Goal: Task Accomplishment & Management: Complete application form

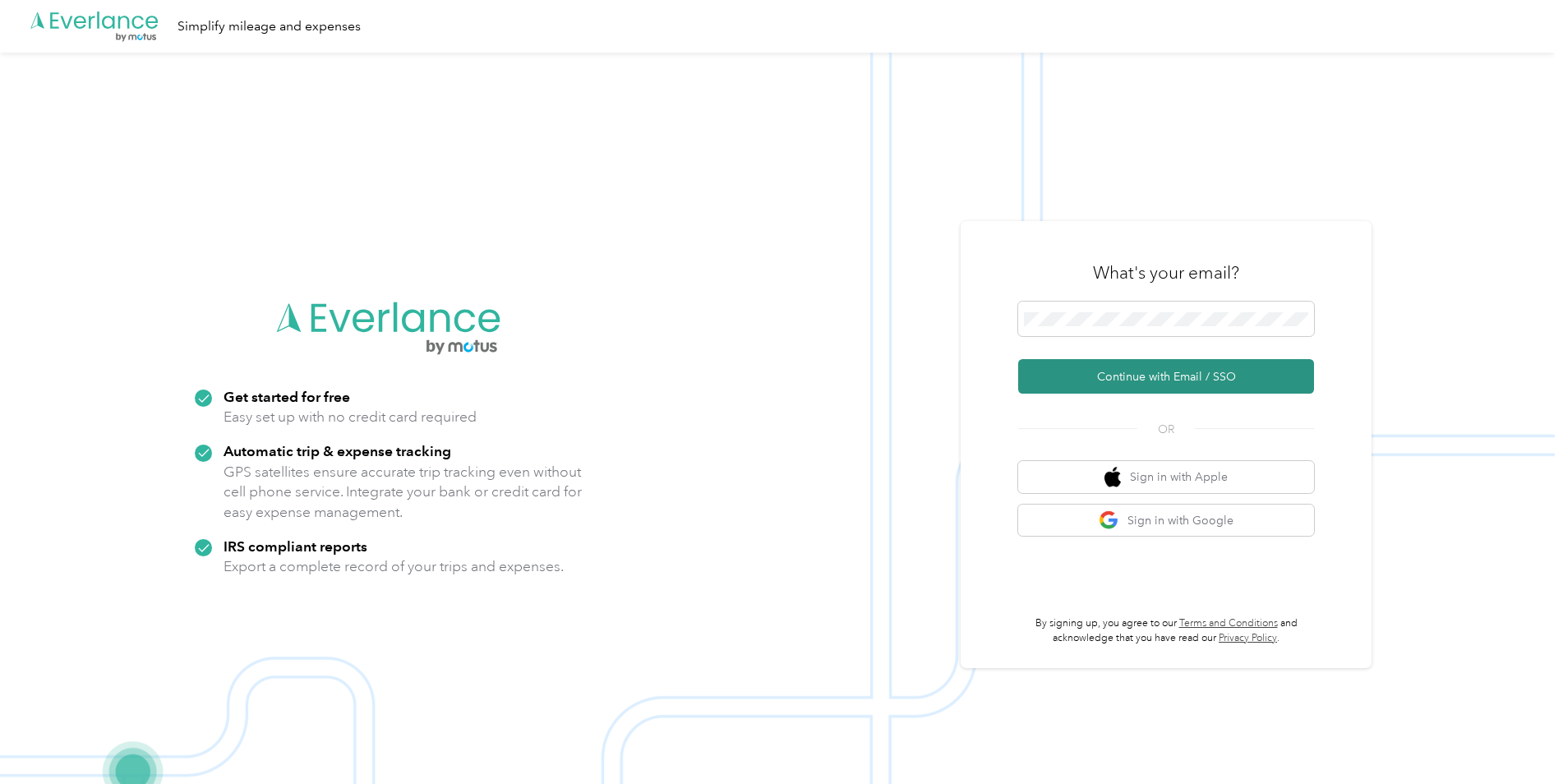
click at [1143, 381] on button "Continue with Email / SSO" at bounding box center [1165, 377] width 295 height 35
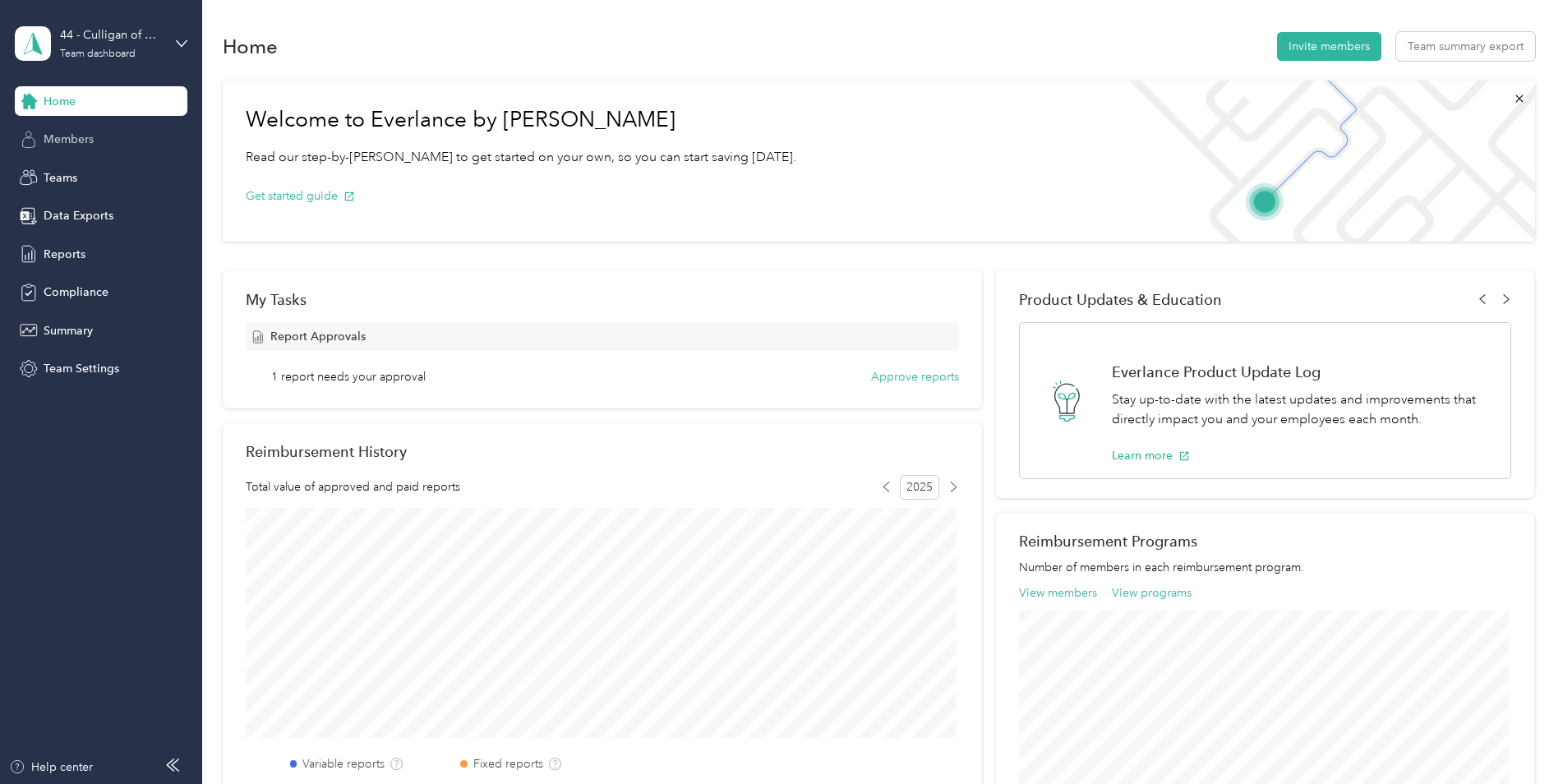
click at [67, 139] on span "Members" at bounding box center [68, 139] width 50 height 17
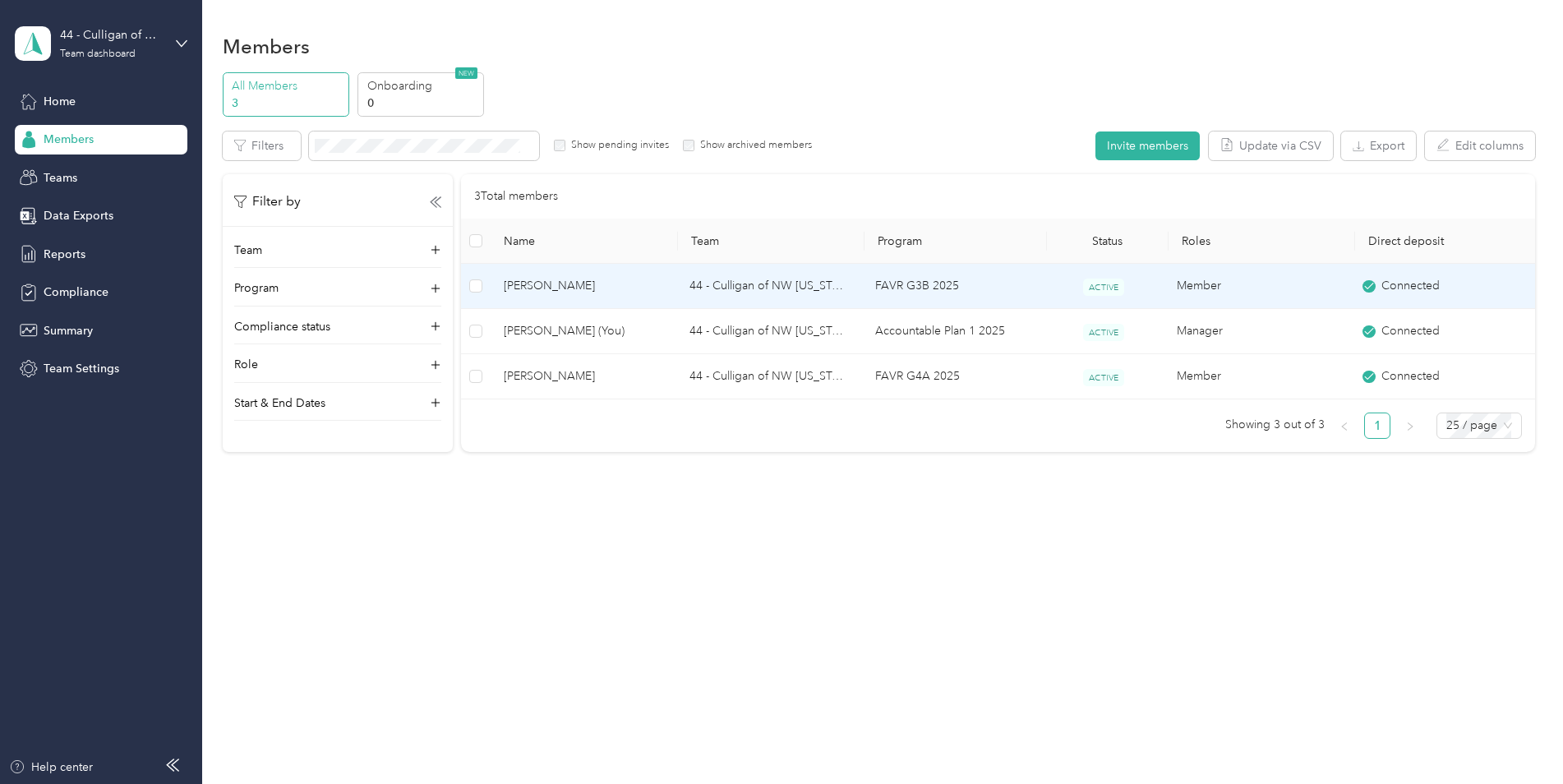
click at [646, 286] on span "[PERSON_NAME]" at bounding box center [583, 286] width 160 height 18
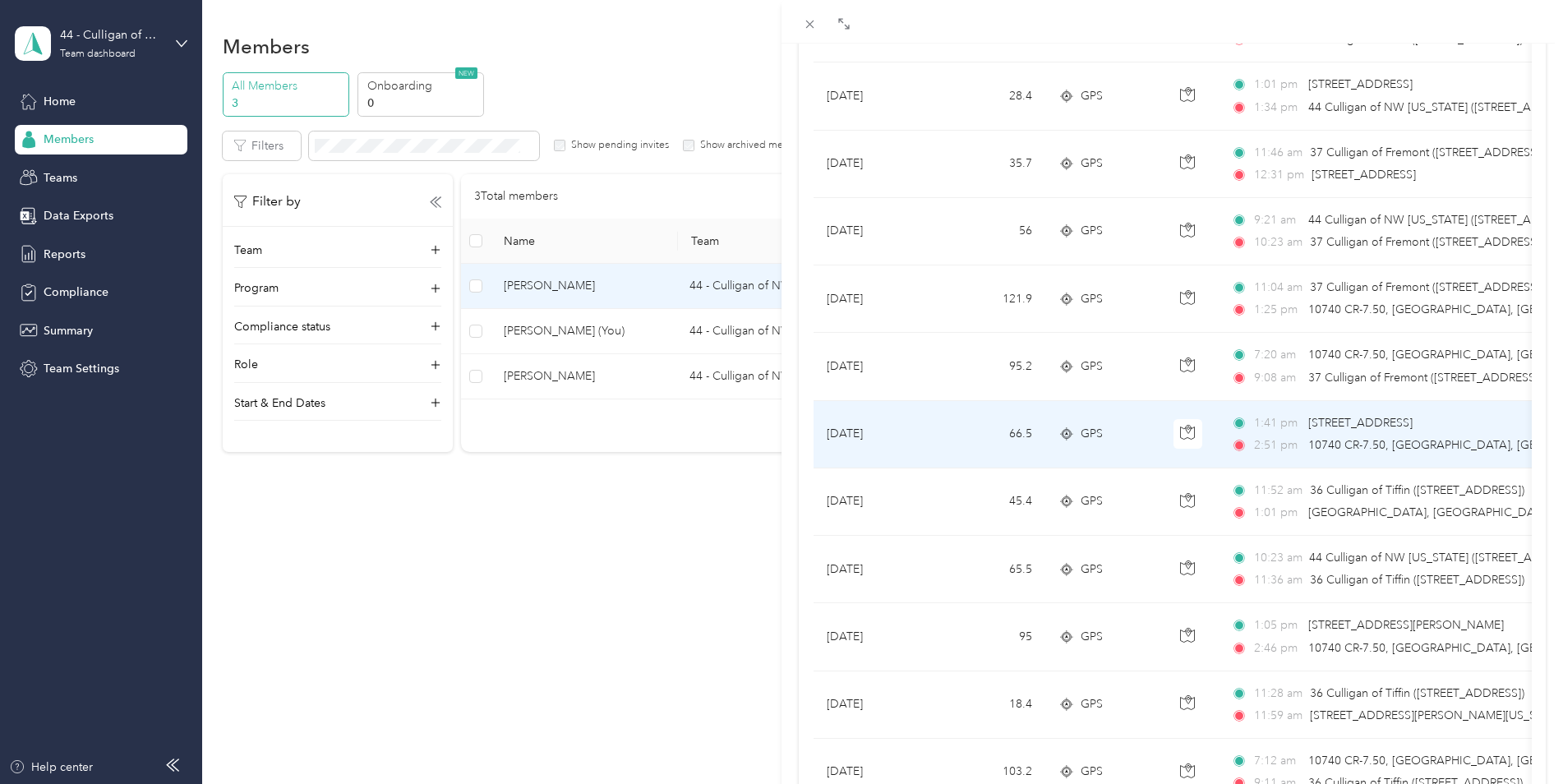
scroll to position [575, 0]
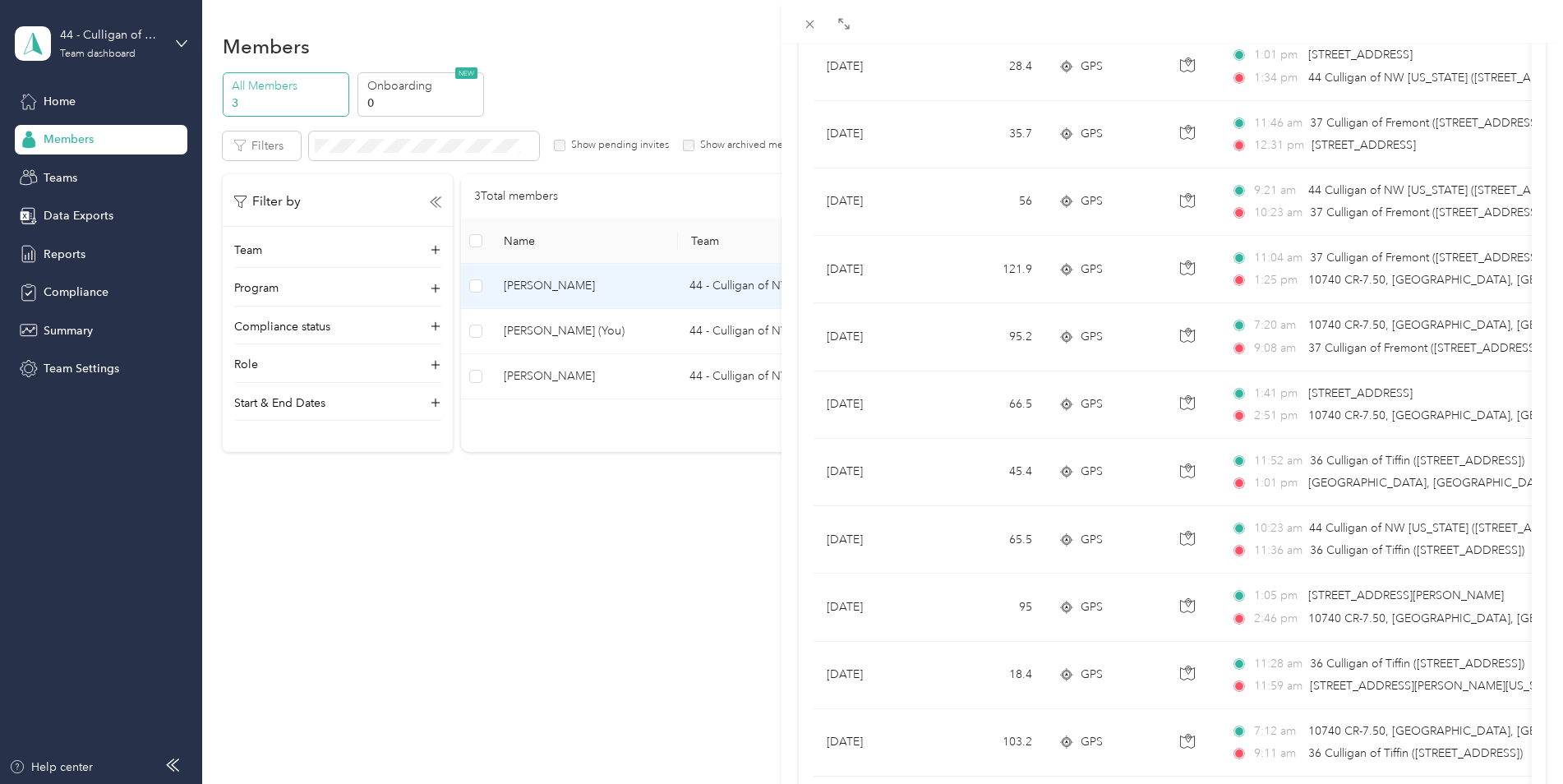
click at [70, 258] on div "[PERSON_NAME] Friend Archive Trips Expenses Reports Member info Program Rates W…" at bounding box center [782, 392] width 1563 height 784
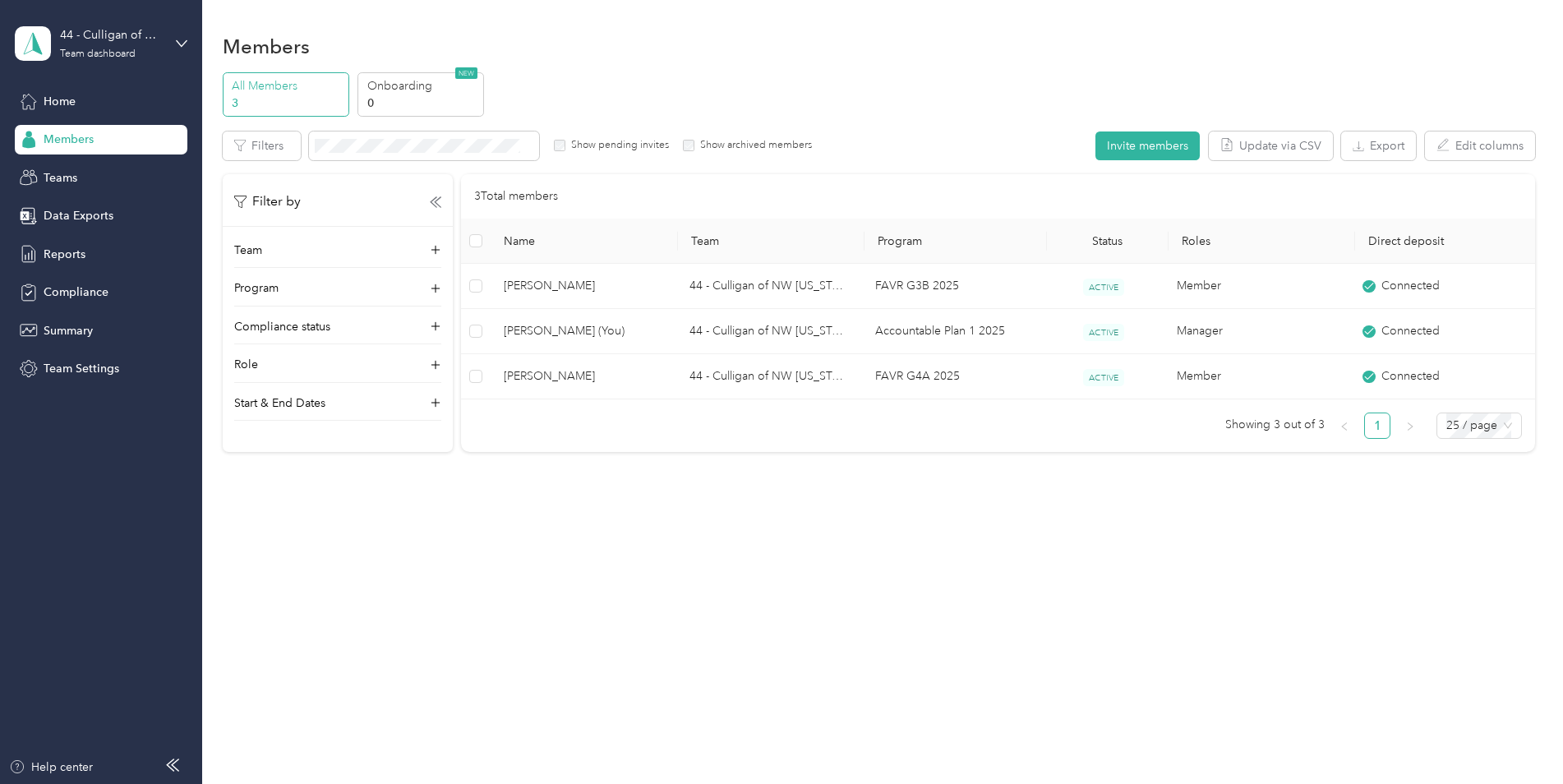
scroll to position [45, 0]
click at [46, 245] on span "Reports" at bounding box center [65, 253] width 42 height 17
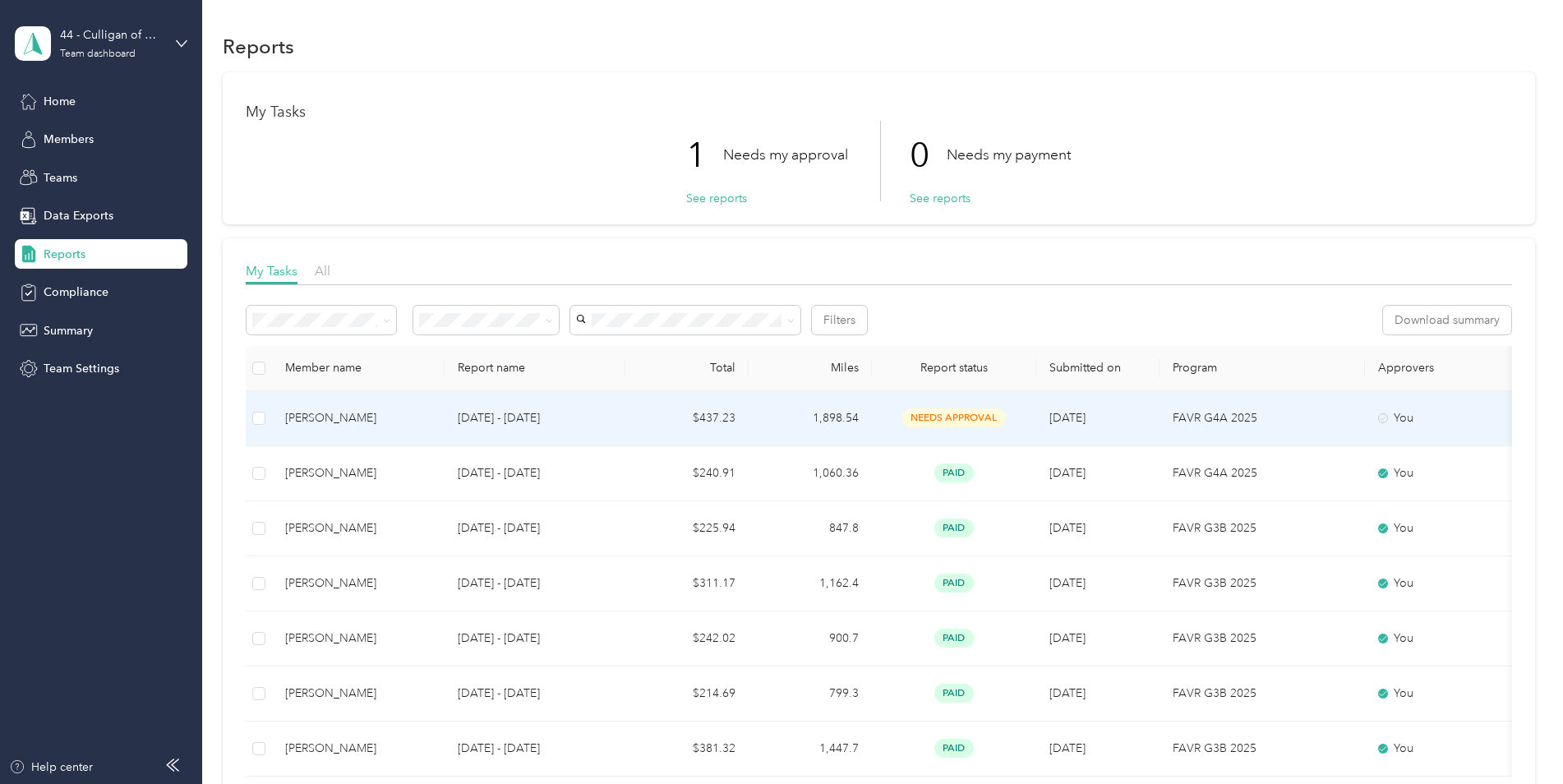
click at [943, 418] on span "needs approval" at bounding box center [954, 418] width 104 height 19
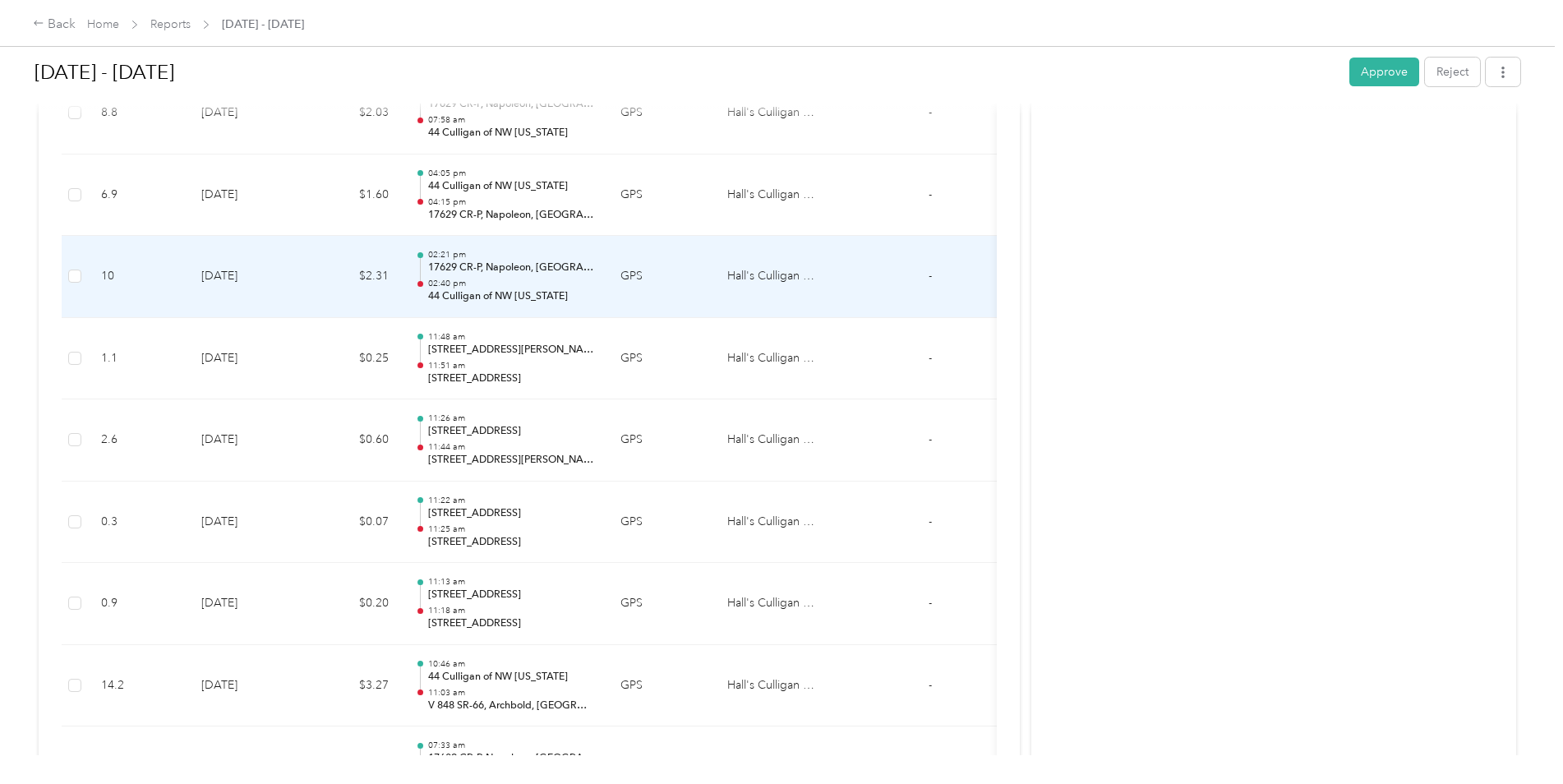
scroll to position [6654, 0]
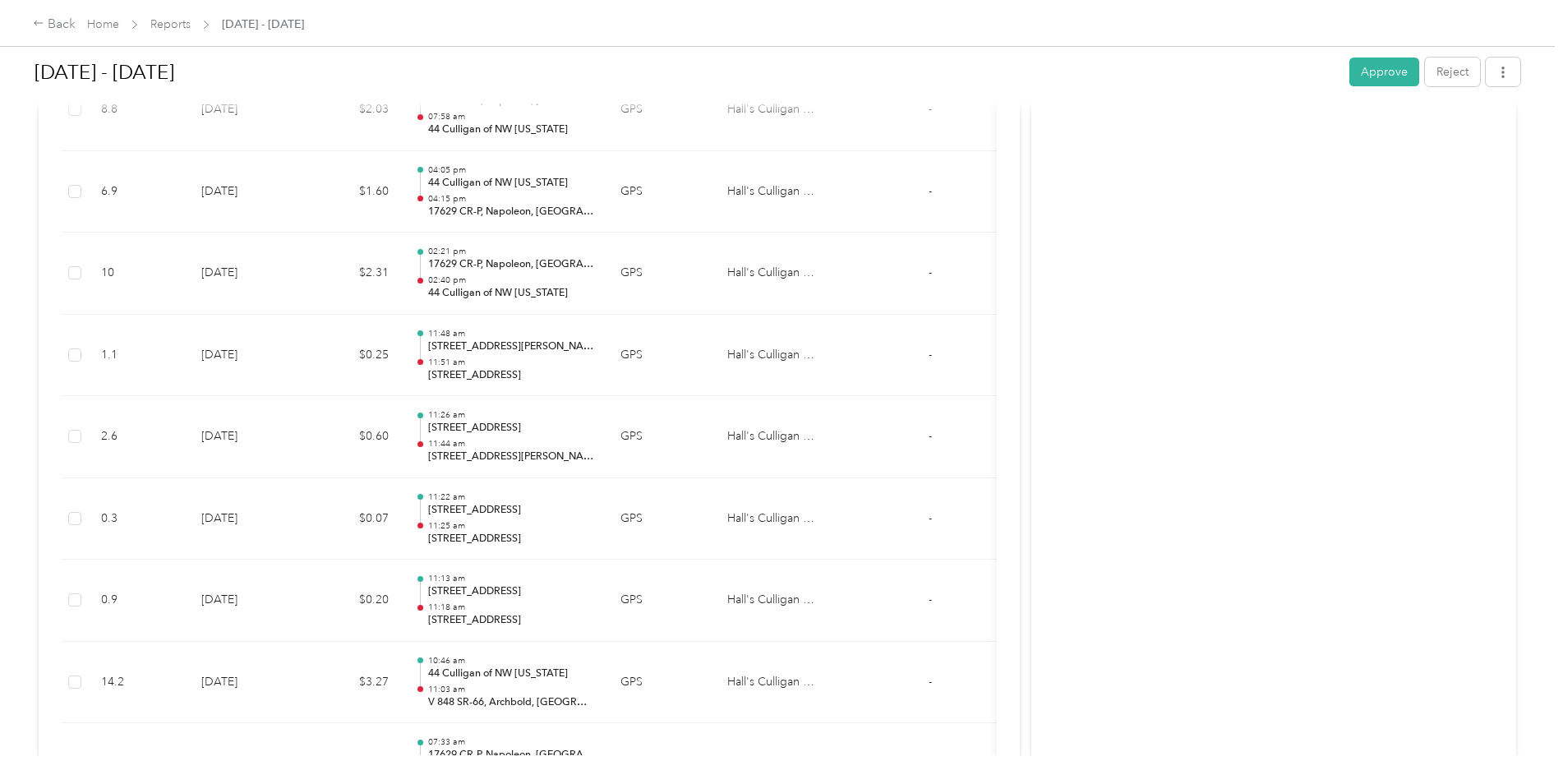
drag, startPoint x: 918, startPoint y: 449, endPoint x: 1309, endPoint y: 542, distance: 401.9
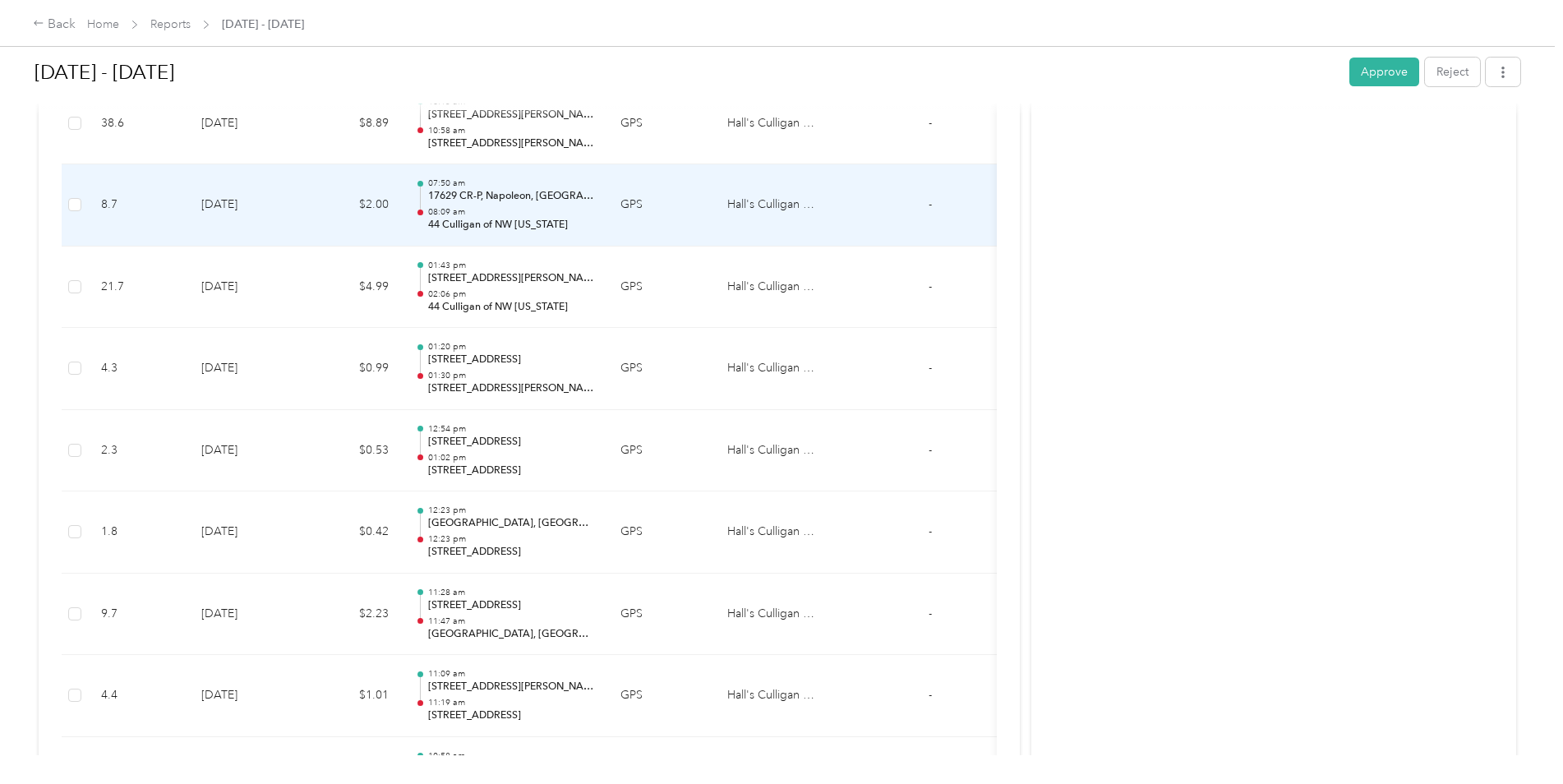
scroll to position [10186, 0]
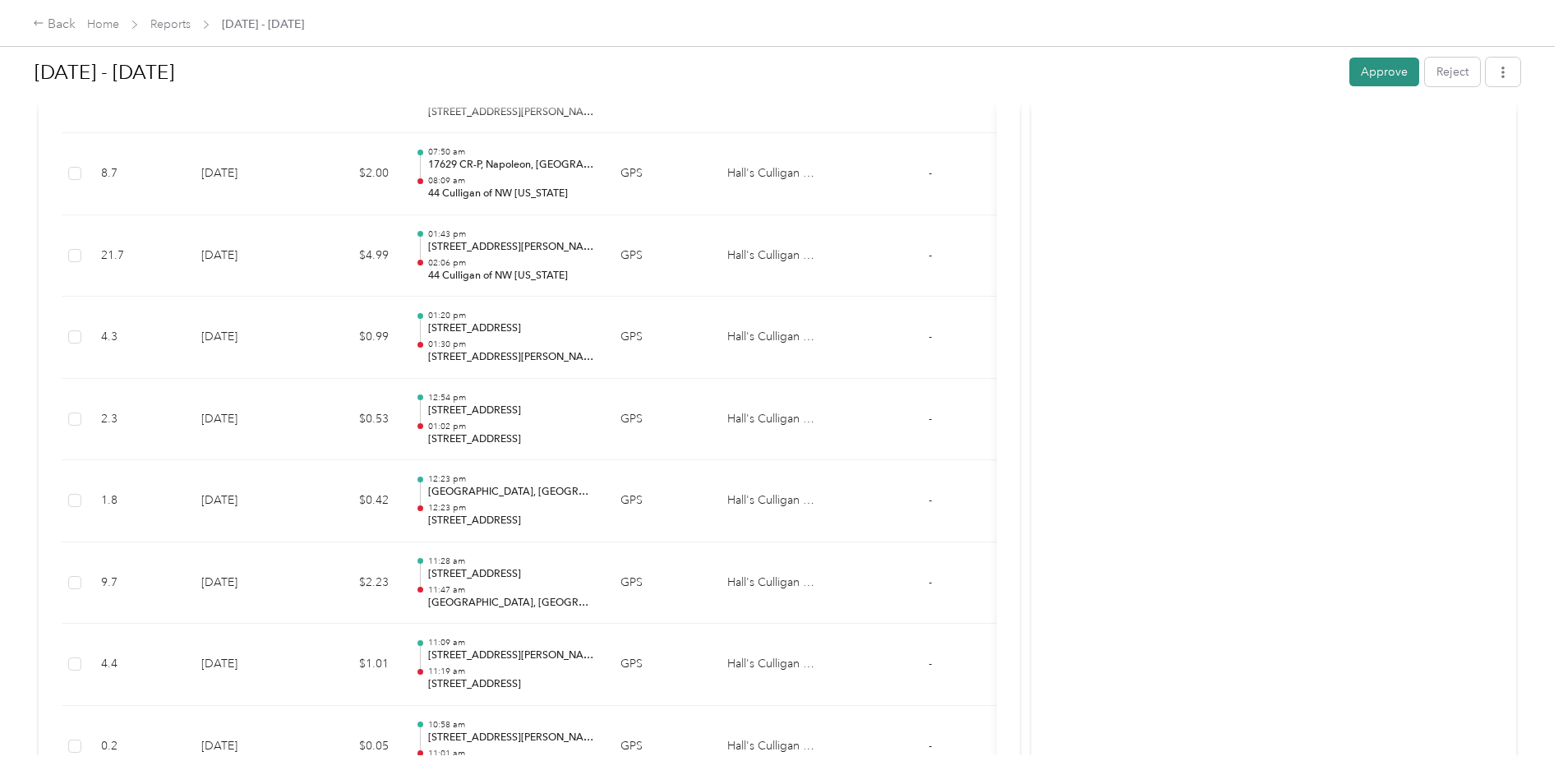
click at [1371, 74] on button "Approve" at bounding box center [1384, 72] width 70 height 29
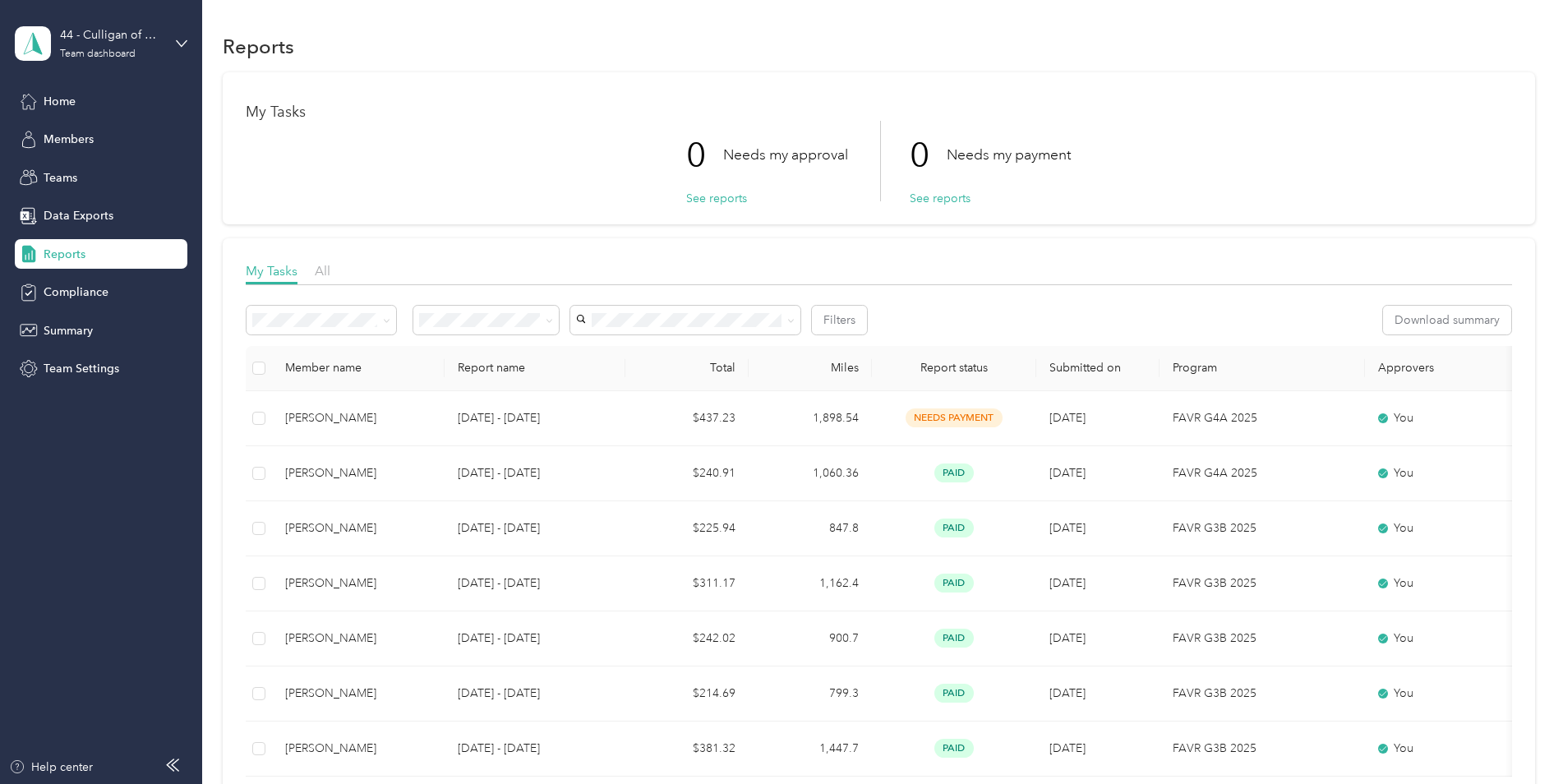
click at [52, 256] on span "Reports" at bounding box center [65, 253] width 42 height 17
click at [70, 104] on span "Home" at bounding box center [59, 101] width 32 height 17
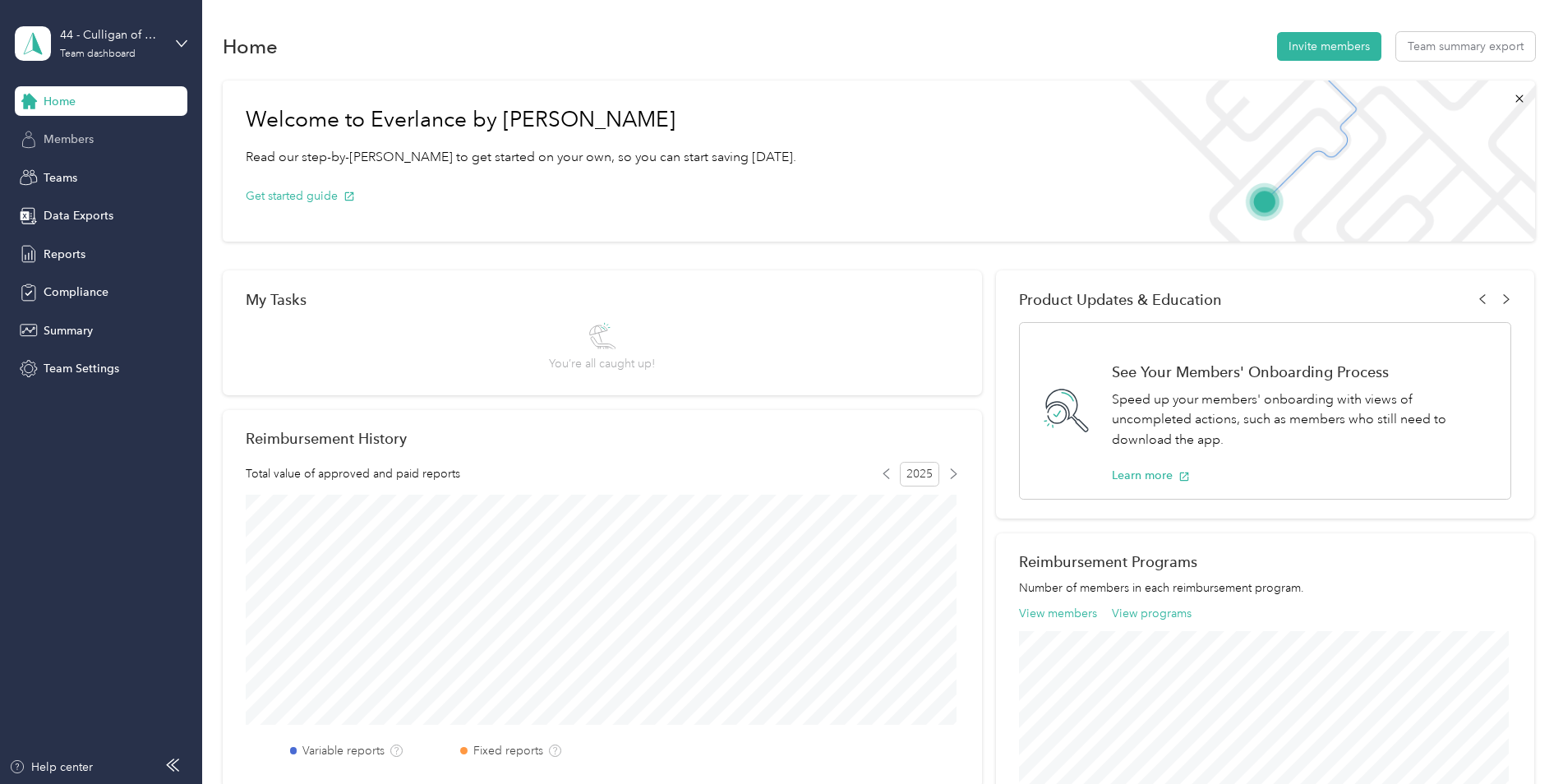
click at [70, 141] on span "Members" at bounding box center [68, 139] width 50 height 17
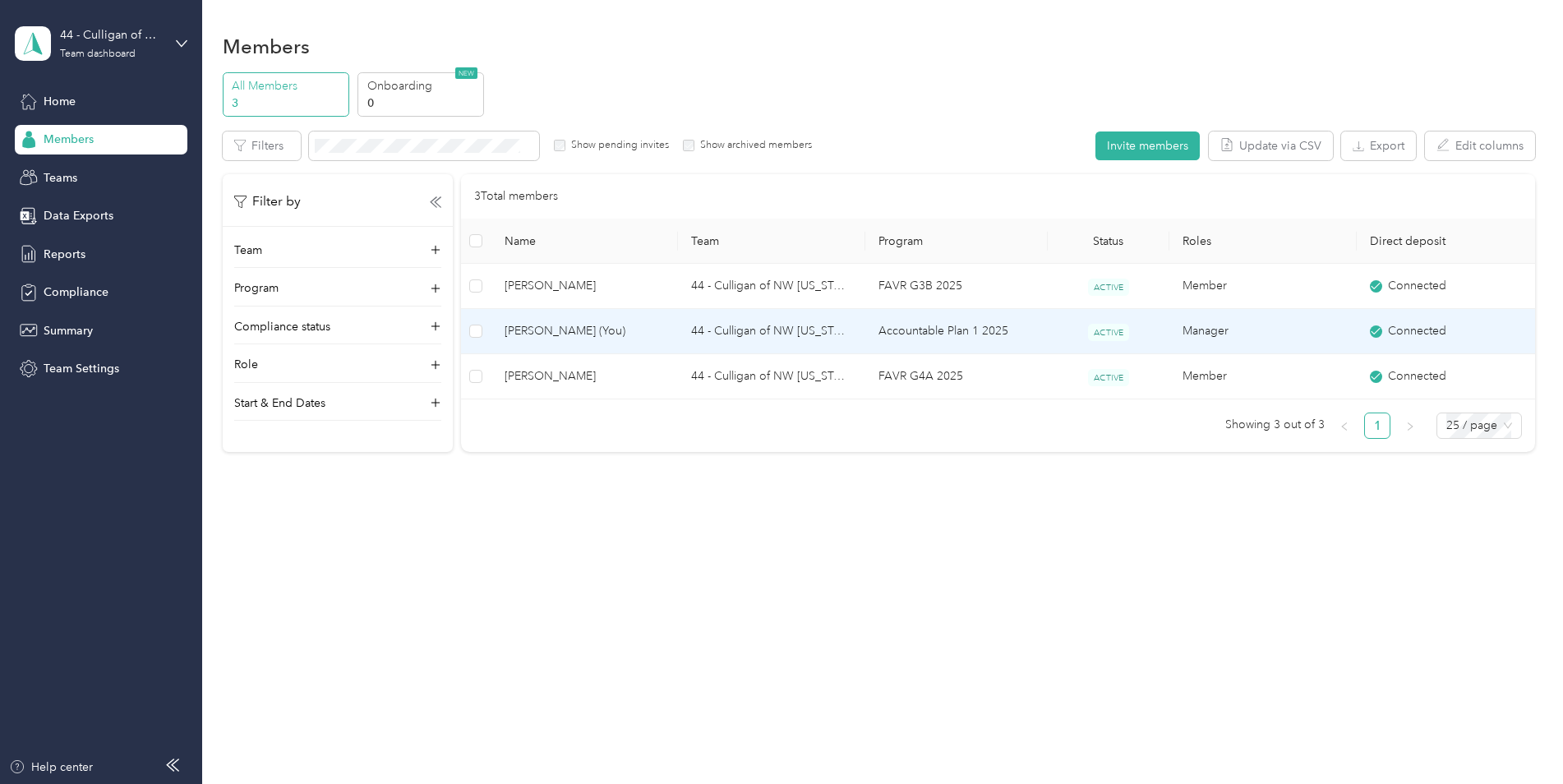
click at [536, 332] on span "[PERSON_NAME] (You)" at bounding box center [585, 331] width 161 height 18
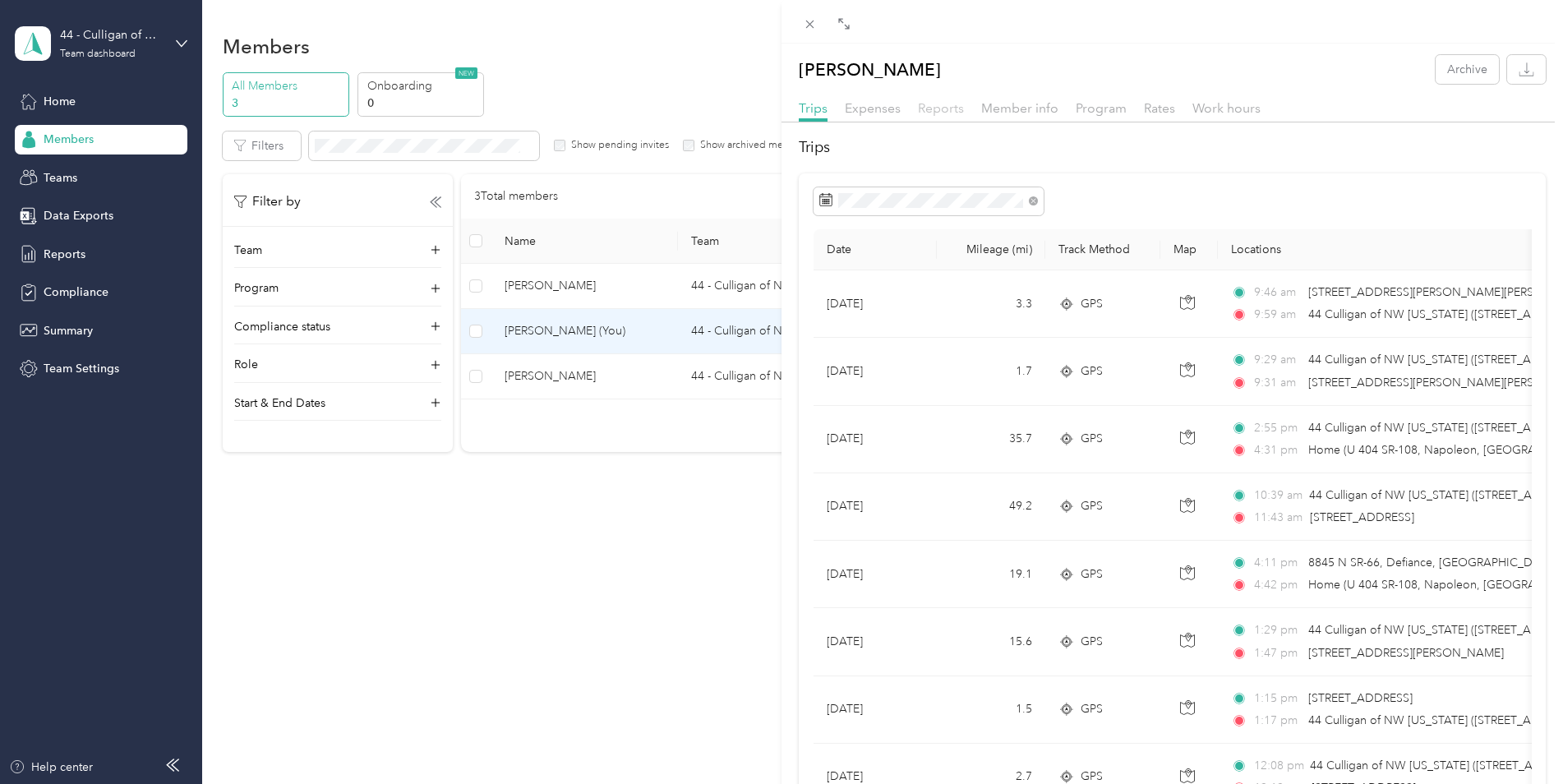
click at [939, 113] on span "Reports" at bounding box center [941, 108] width 46 height 15
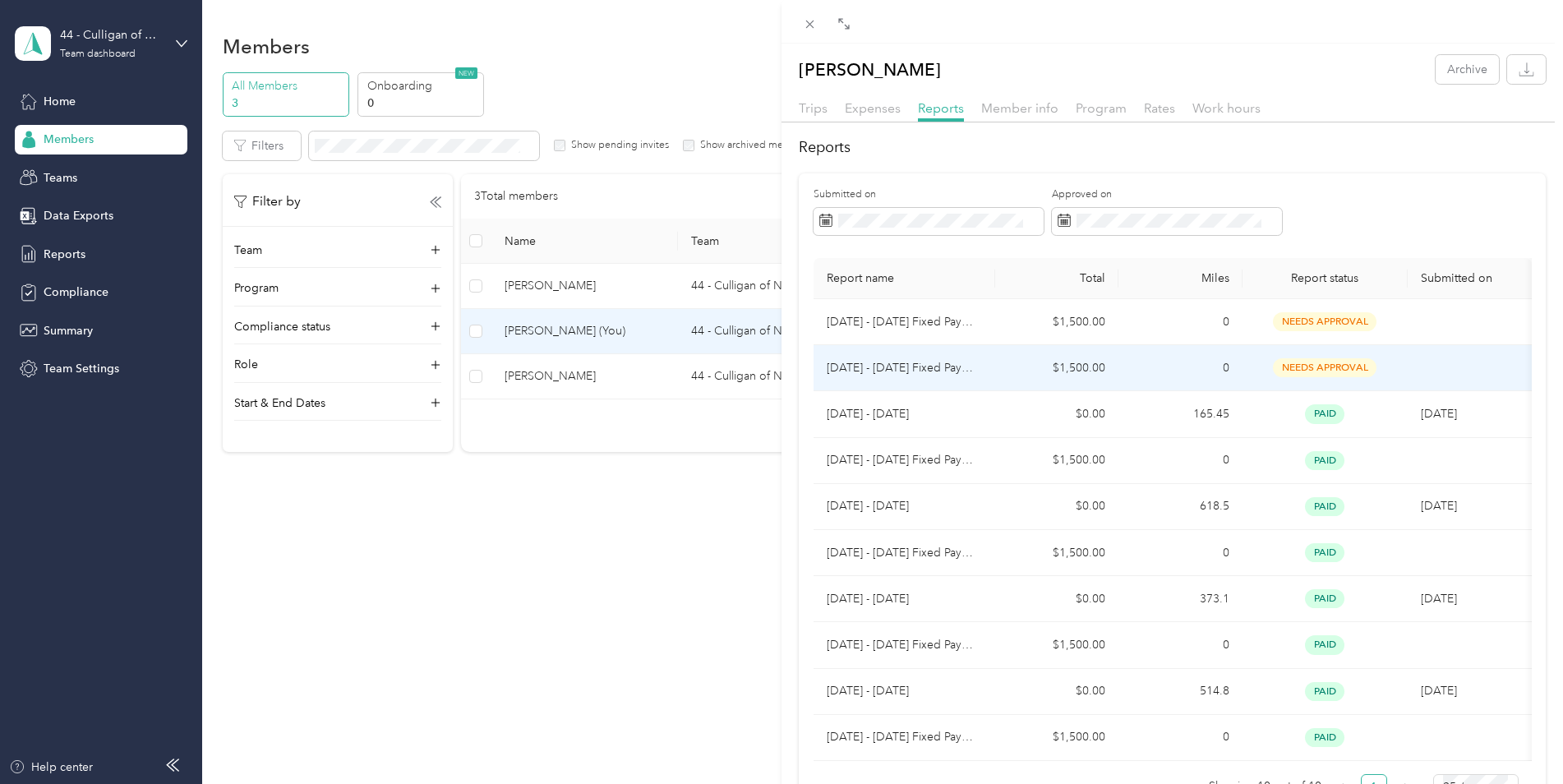
click at [1311, 369] on span "needs approval" at bounding box center [1325, 367] width 104 height 19
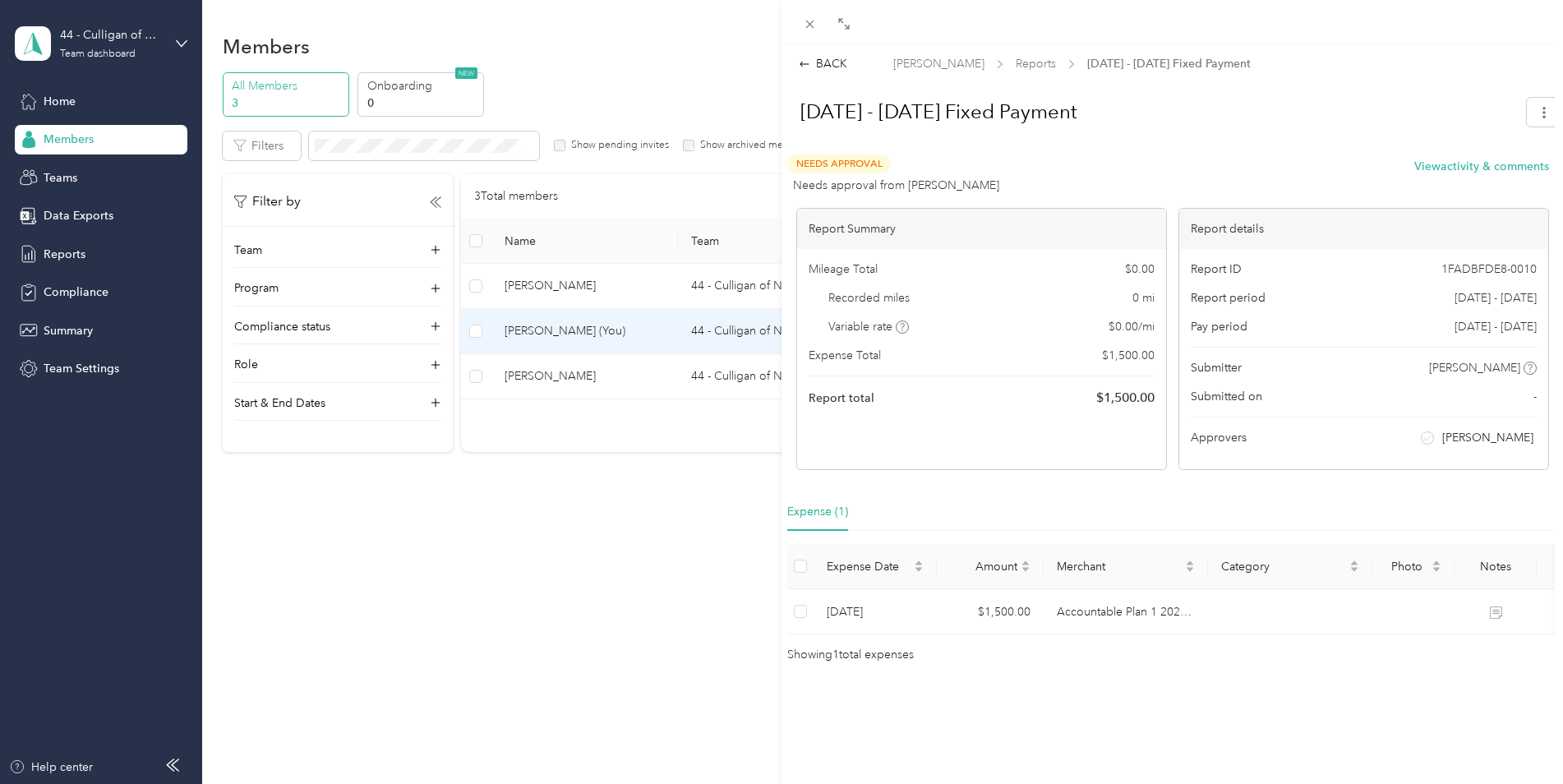
click at [862, 164] on span "Needs Approval" at bounding box center [839, 163] width 104 height 19
click at [836, 166] on span "Needs Approval" at bounding box center [839, 163] width 104 height 19
click at [829, 70] on div "BACK" at bounding box center [823, 63] width 48 height 17
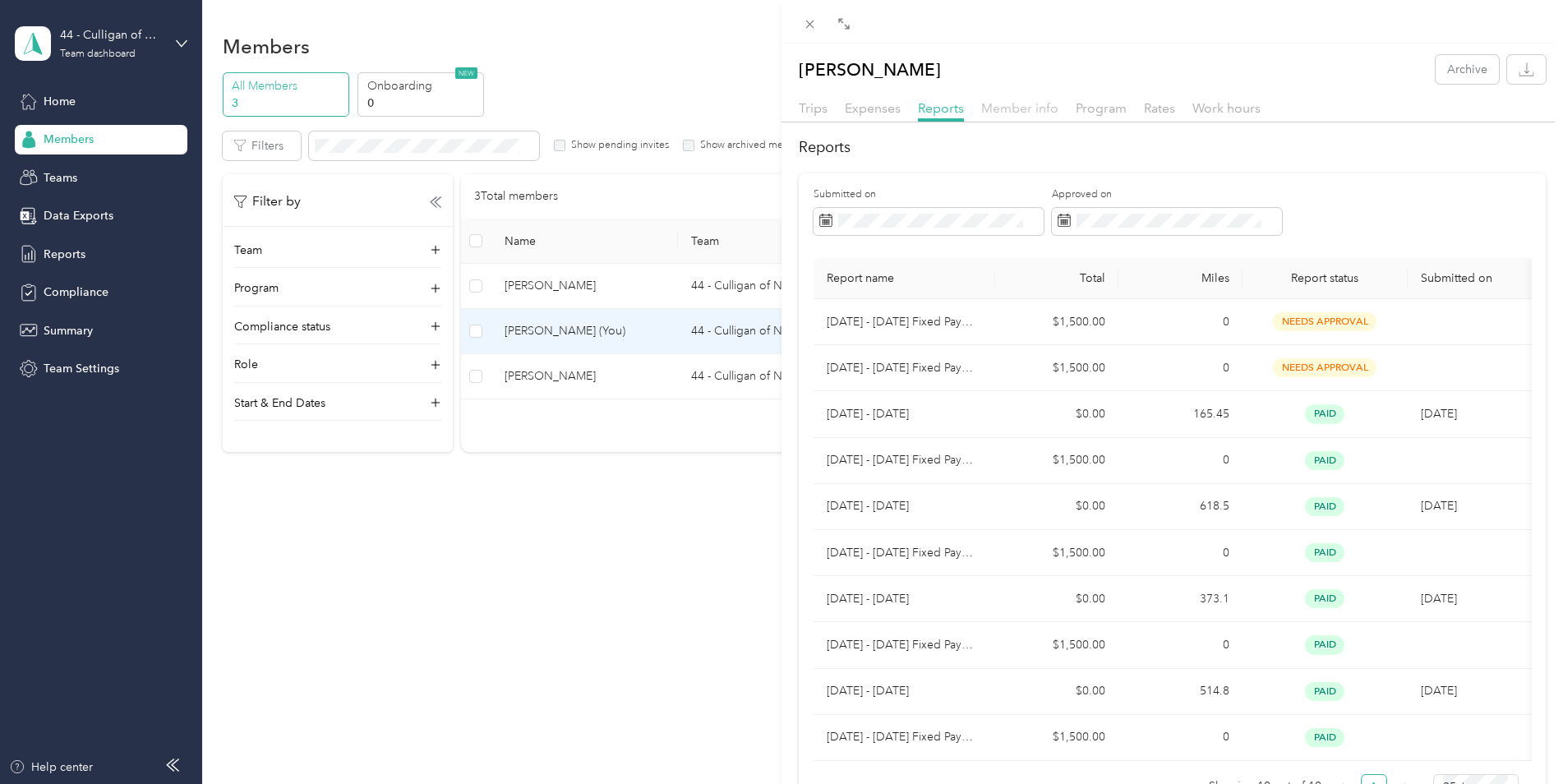
click at [1030, 108] on span "Member info" at bounding box center [1020, 108] width 78 height 15
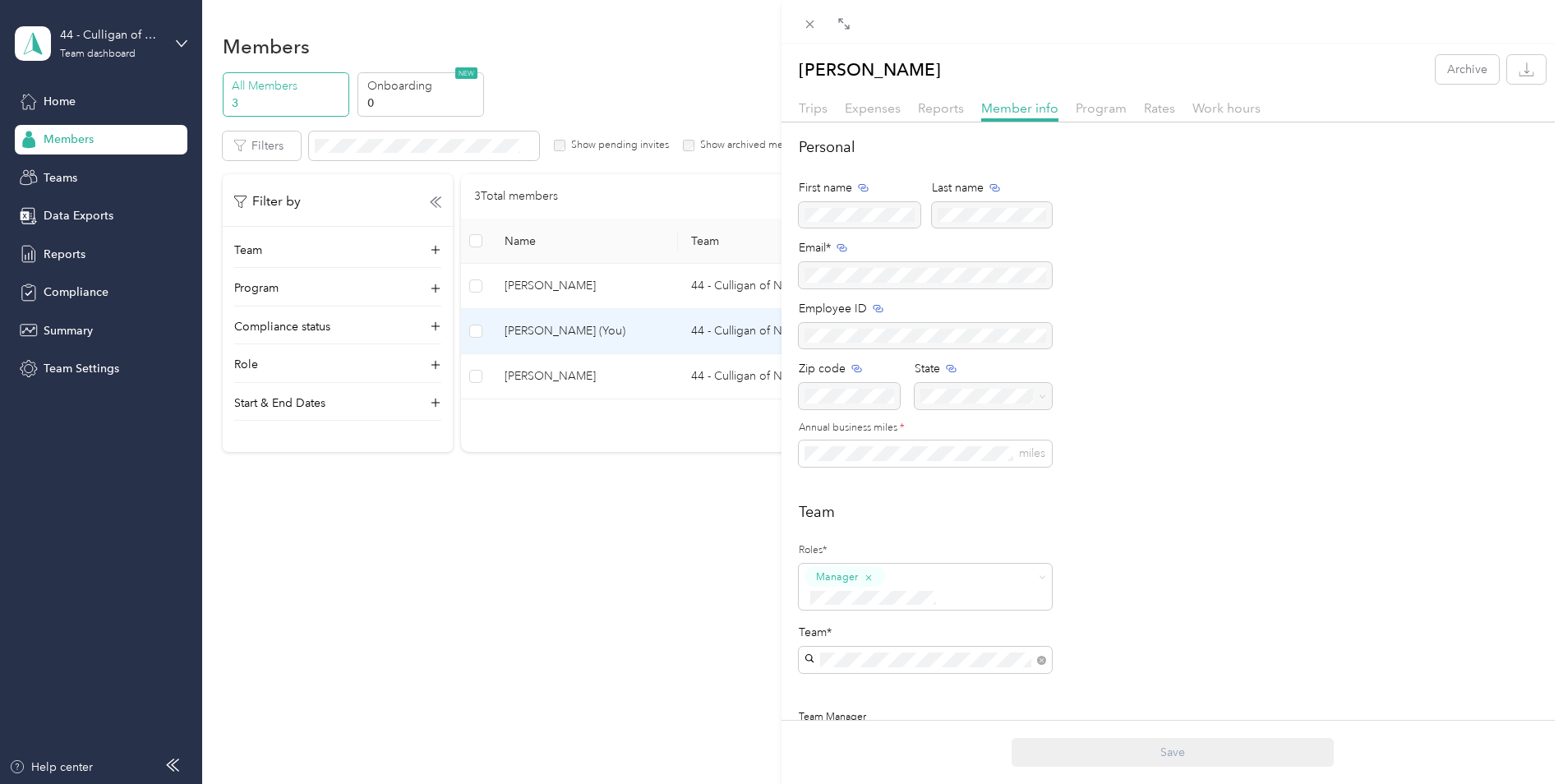
click at [1110, 117] on div "Program" at bounding box center [1102, 108] width 51 height 21
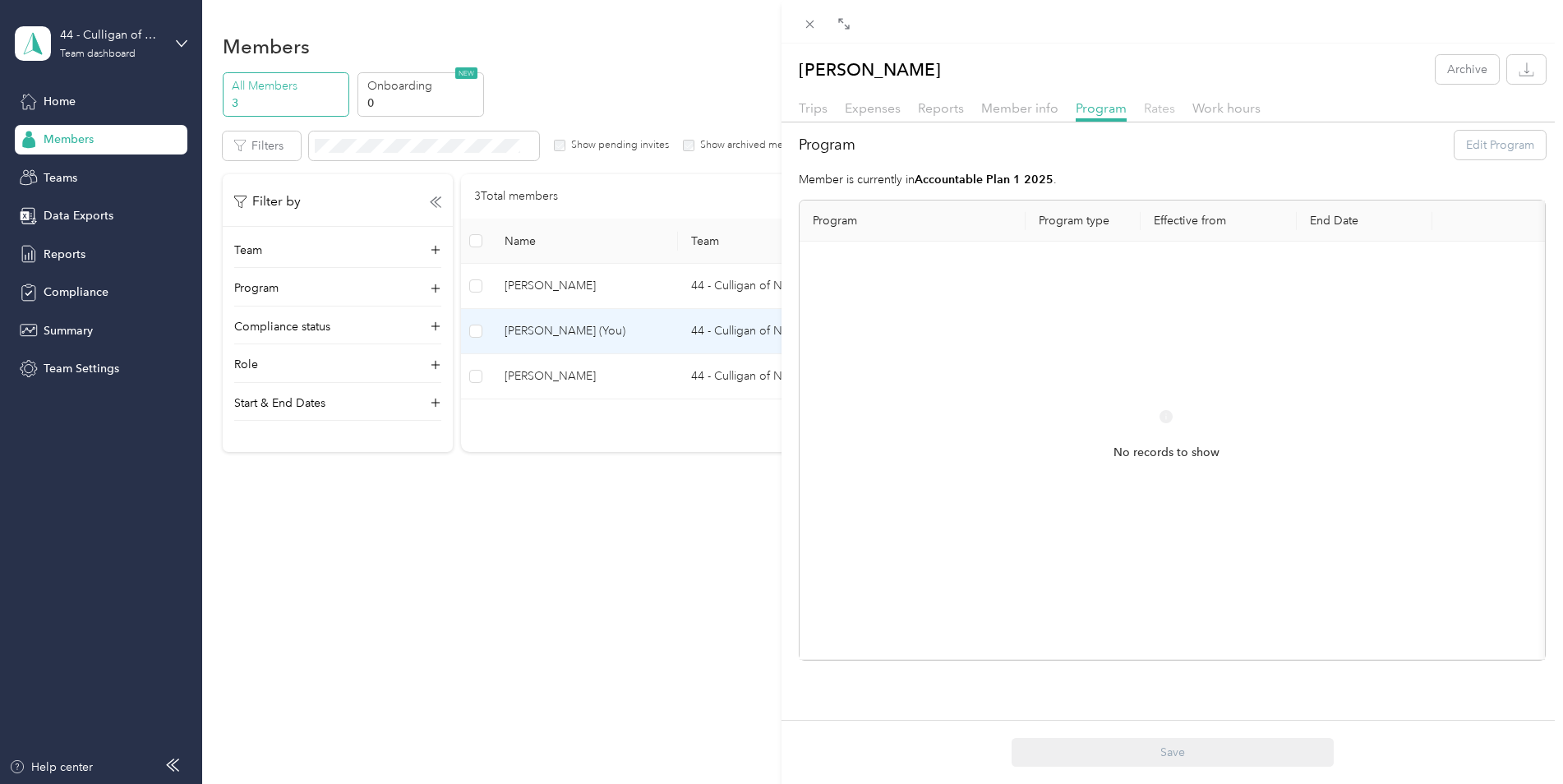
click at [1153, 102] on div "Rates" at bounding box center [1159, 108] width 31 height 21
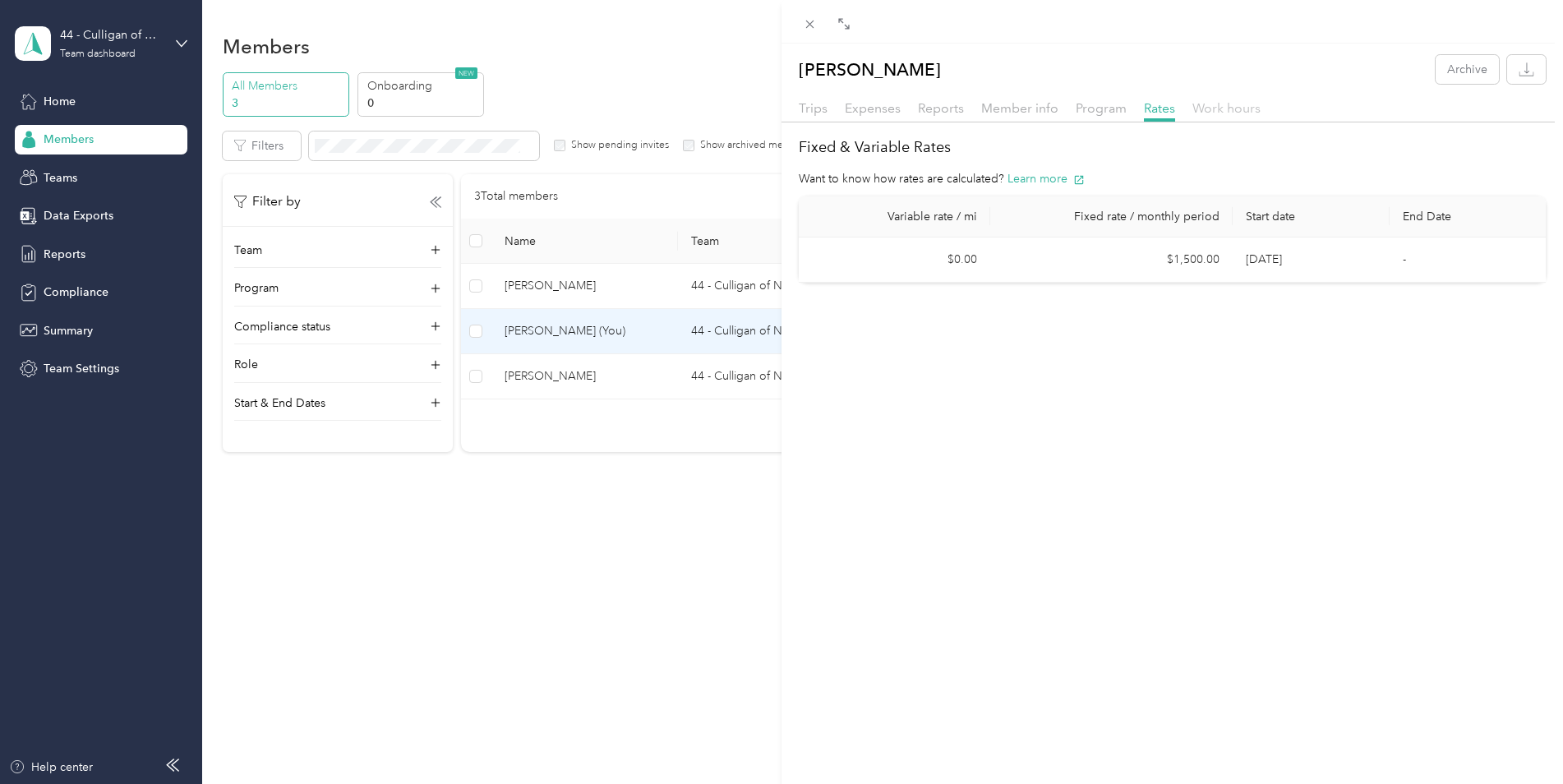
click at [1216, 112] on span "Work hours" at bounding box center [1226, 108] width 68 height 15
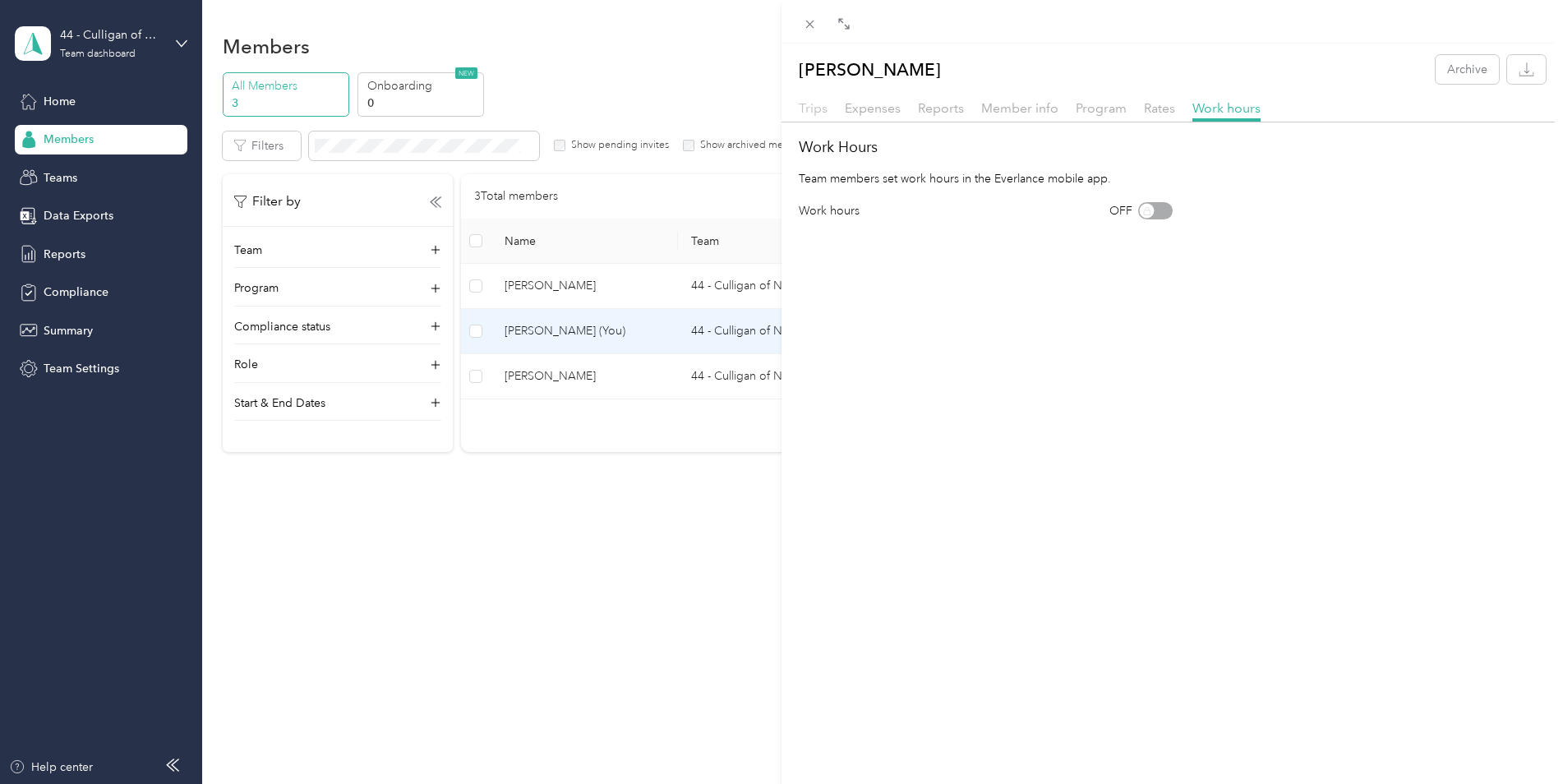
click at [820, 110] on span "Trips" at bounding box center [813, 108] width 29 height 15
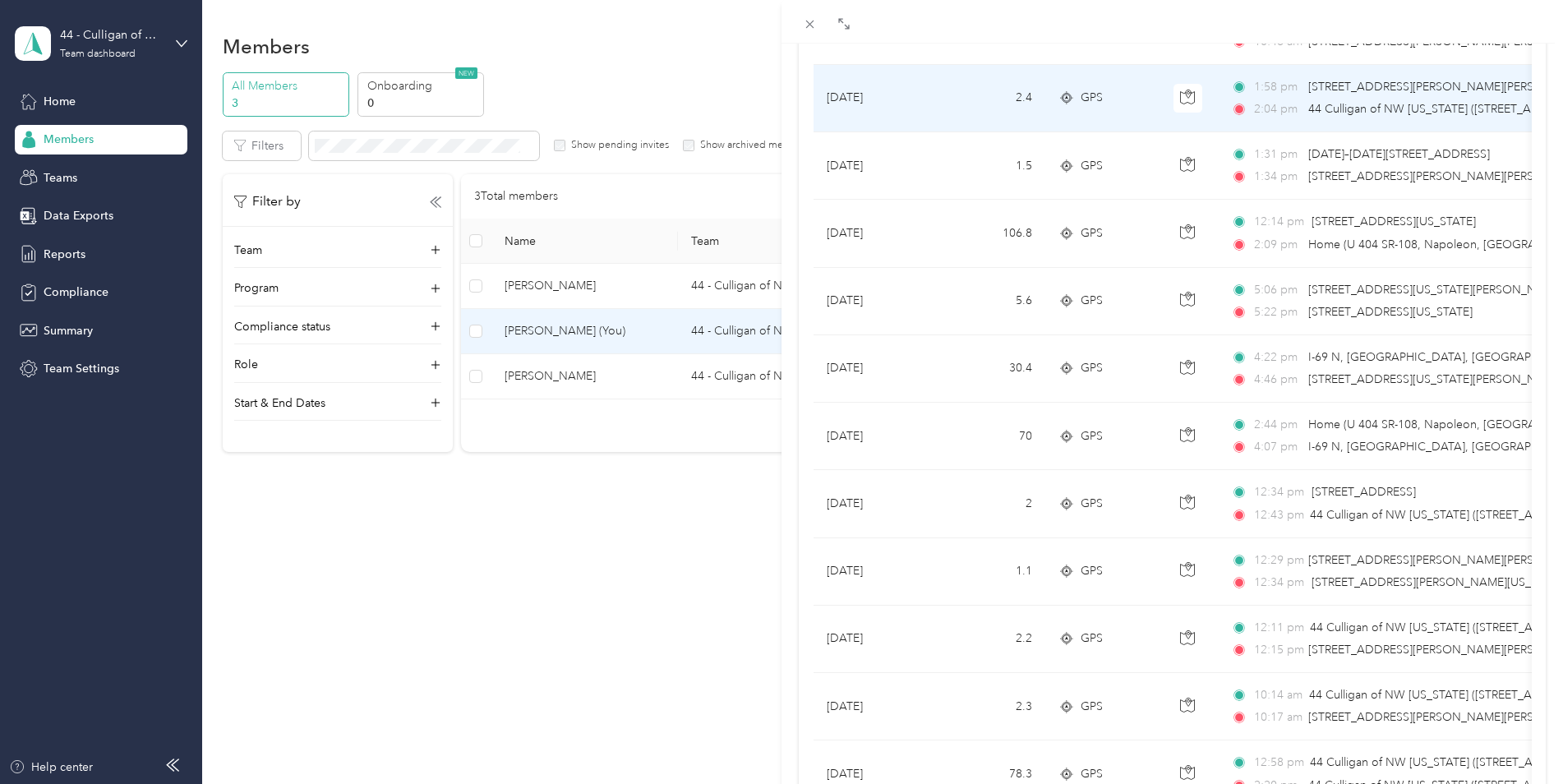
scroll to position [985, 0]
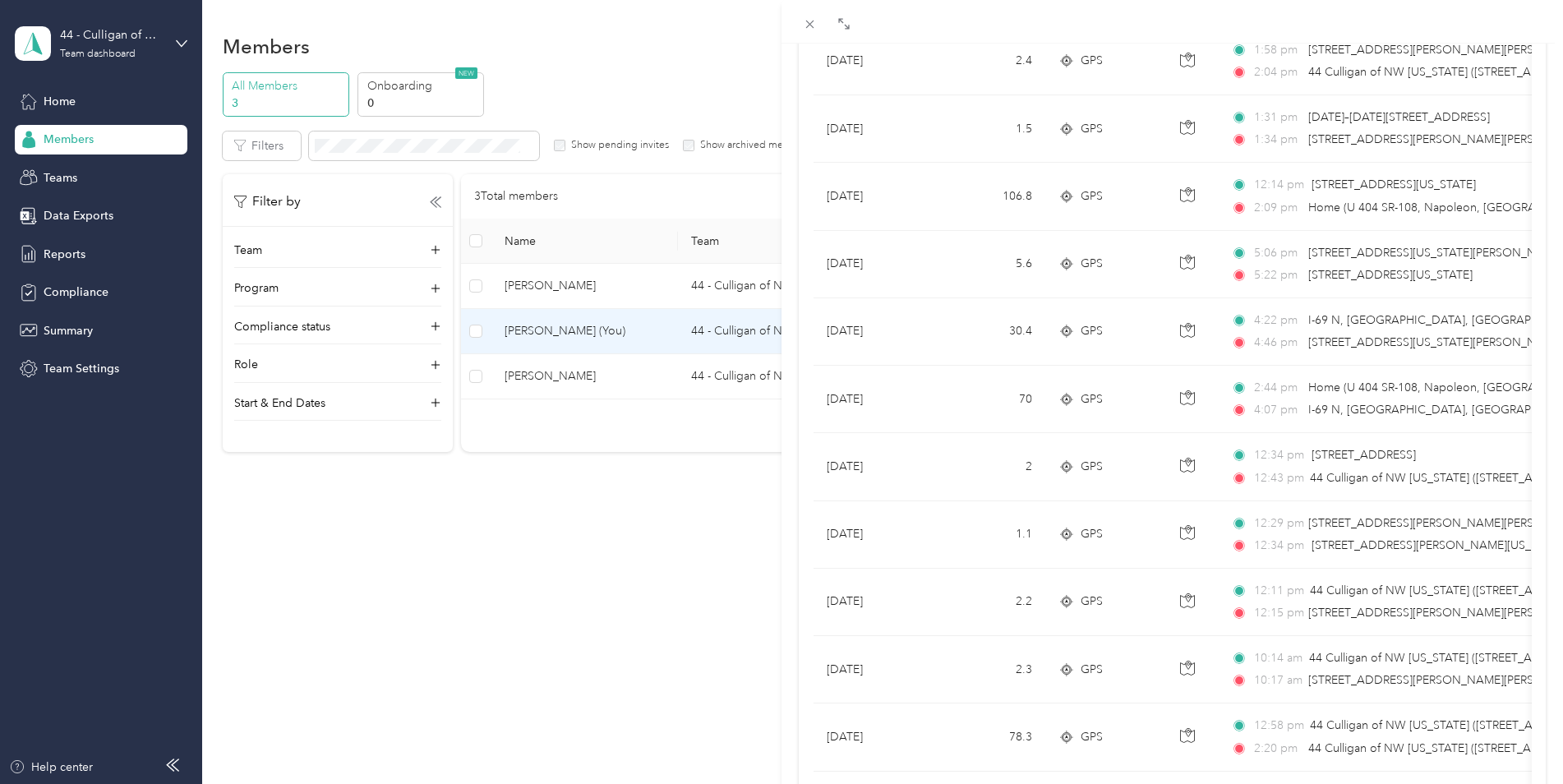
click at [615, 377] on div "[PERSON_NAME] Archive Trips Expenses Reports Member info Program Rates Work hou…" at bounding box center [782, 392] width 1563 height 784
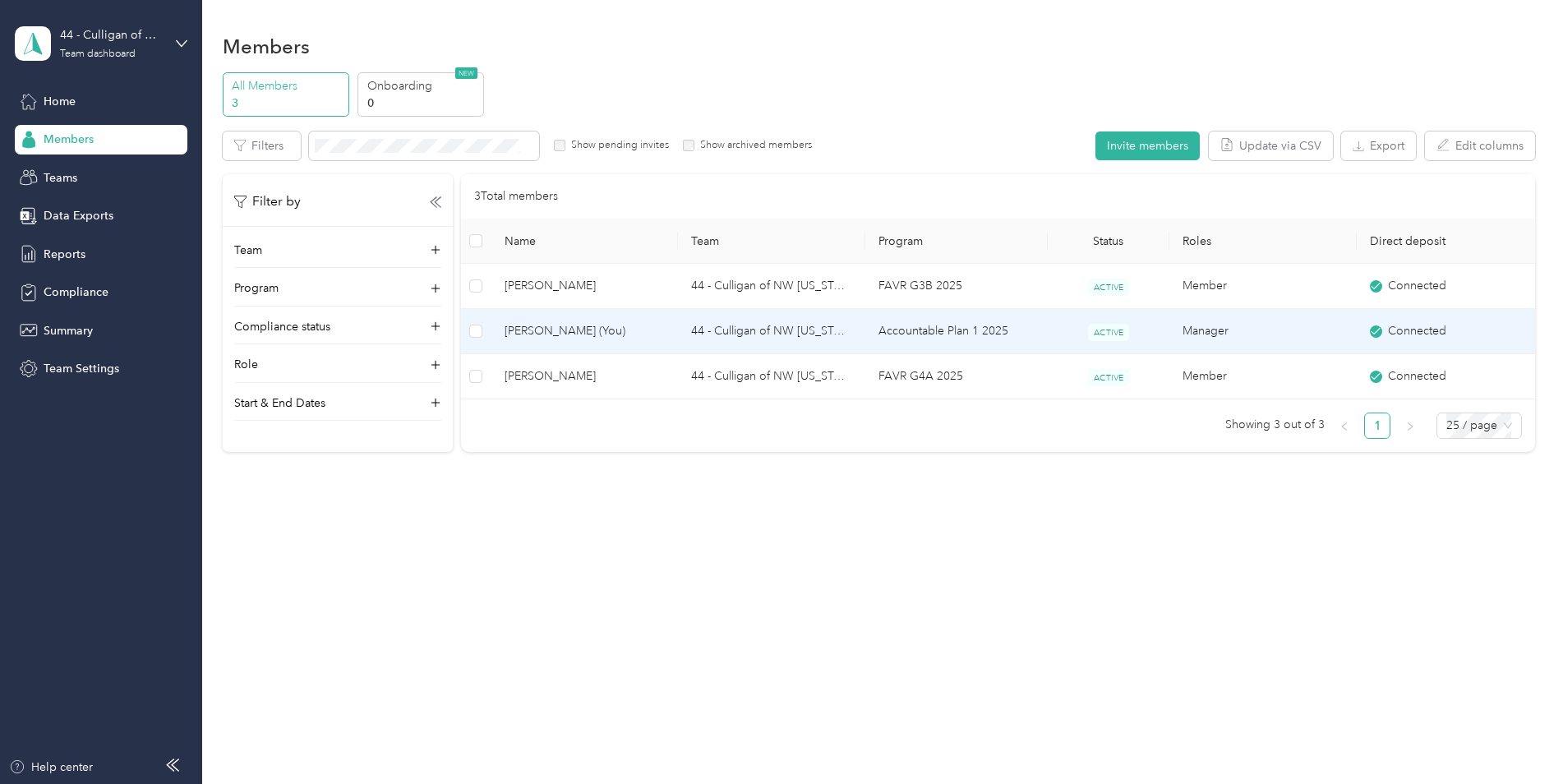
scroll to position [45, 0]
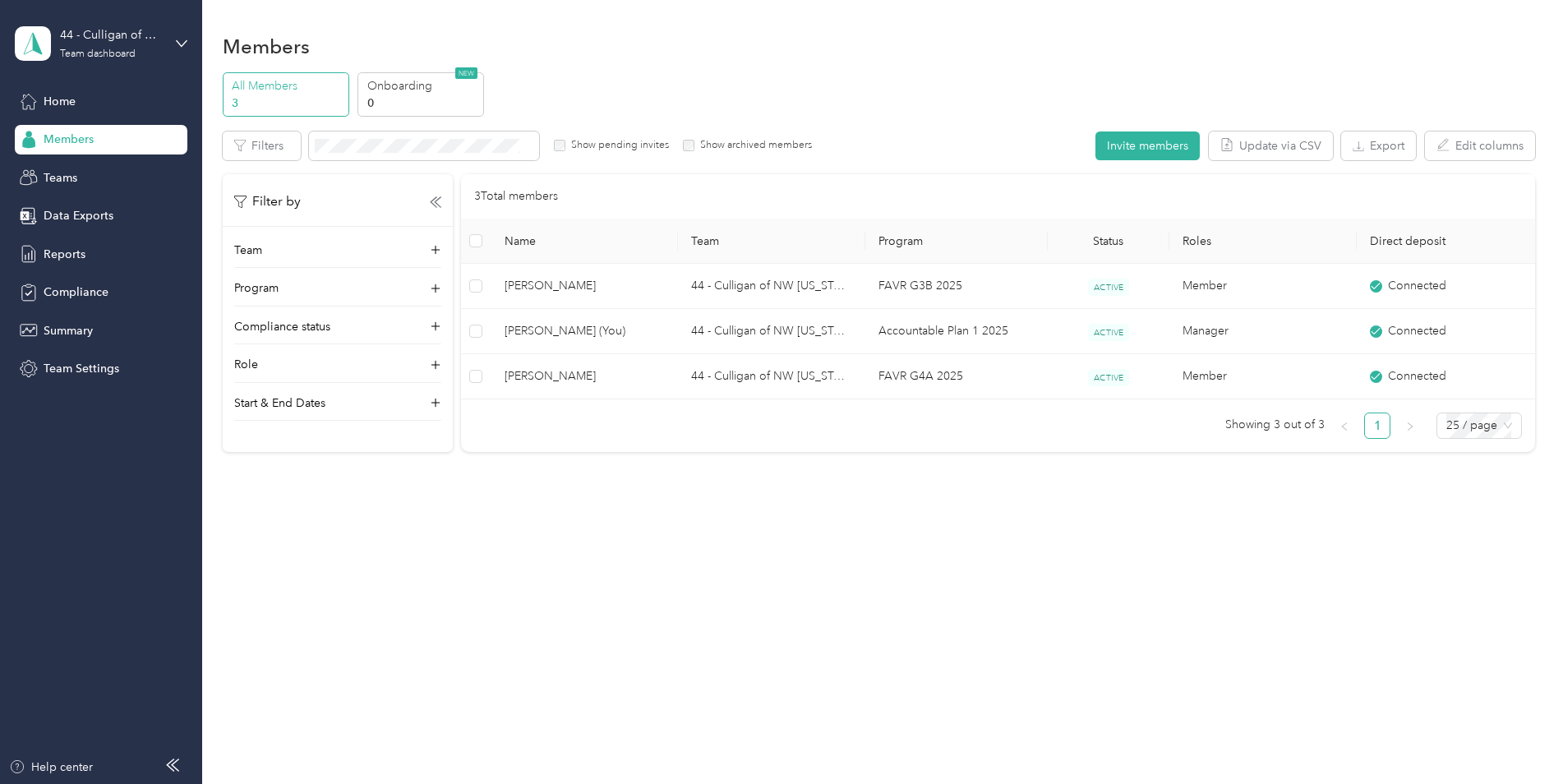
click at [615, 783] on div "Drag to resize Click to close [PERSON_NAME] Archive Trips Expenses Reports Memb…" at bounding box center [777, 784] width 1555 height 0
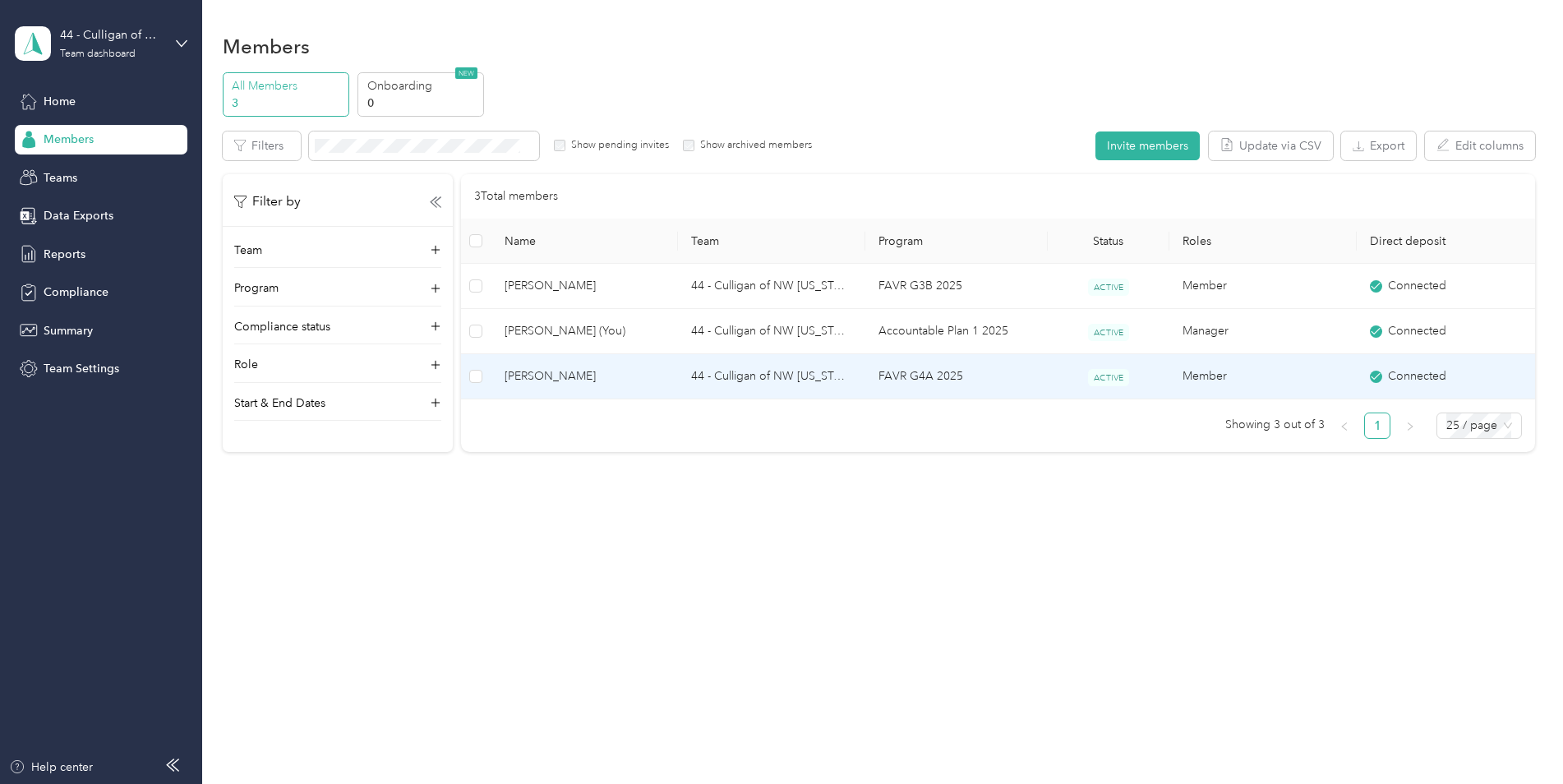
drag, startPoint x: 615, startPoint y: 377, endPoint x: 508, endPoint y: 366, distance: 107.6
click at [508, 366] on td "[PERSON_NAME]" at bounding box center [585, 377] width 187 height 46
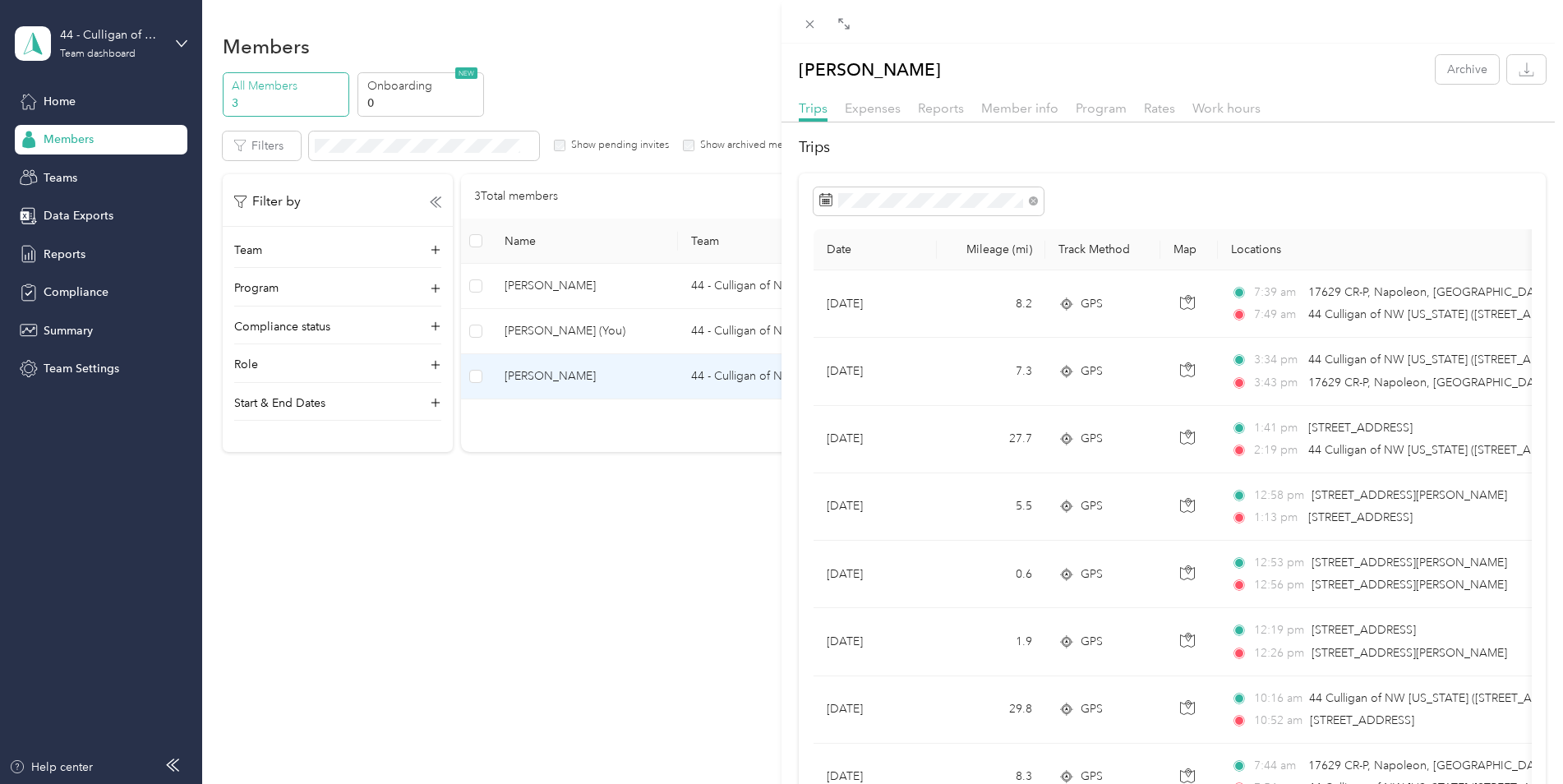
click at [534, 328] on div "[PERSON_NAME] Archive Trips Expenses Reports Member info Program Rates Work hou…" at bounding box center [782, 392] width 1563 height 784
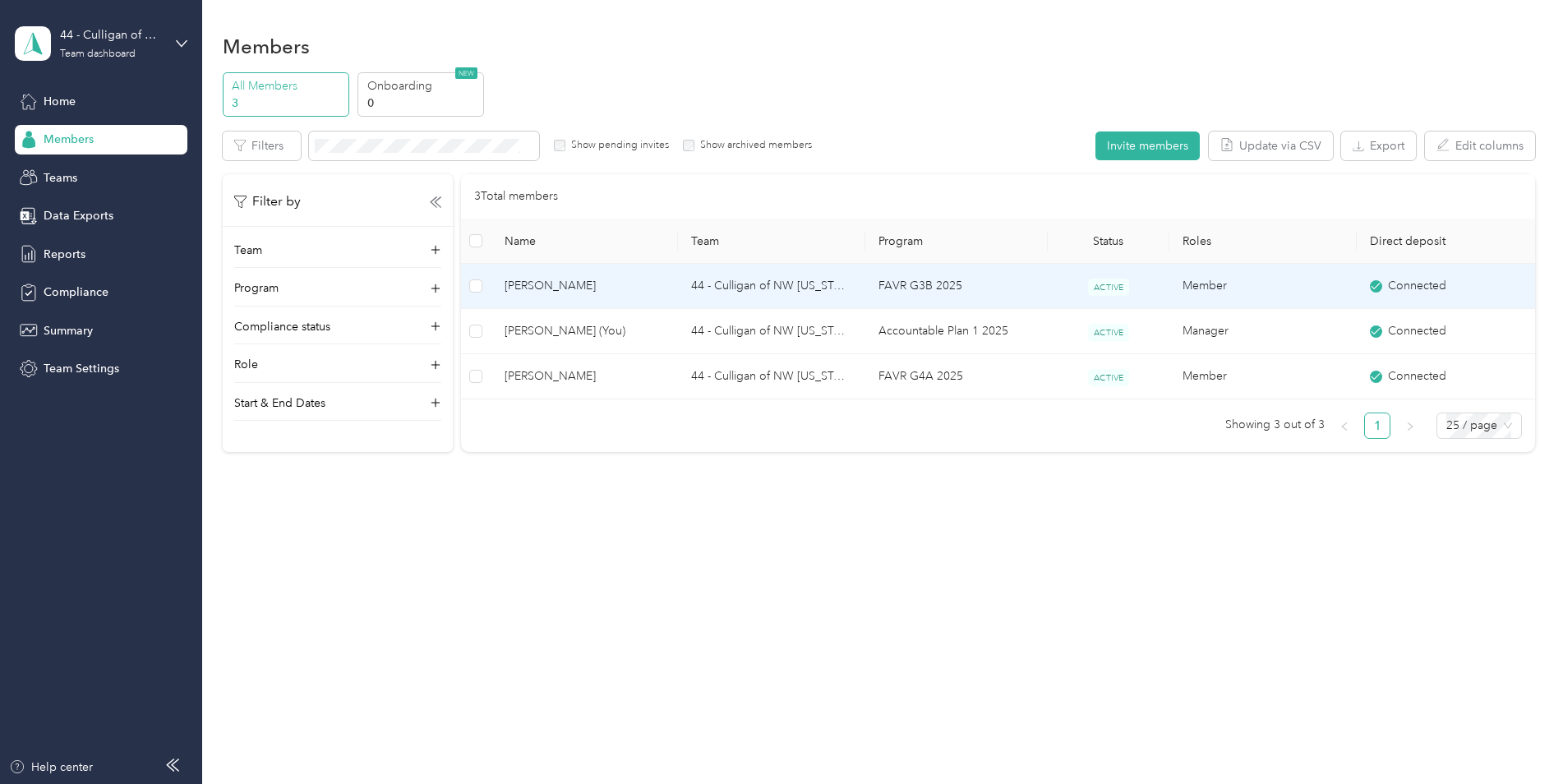
click at [551, 280] on span "[PERSON_NAME]" at bounding box center [585, 286] width 161 height 18
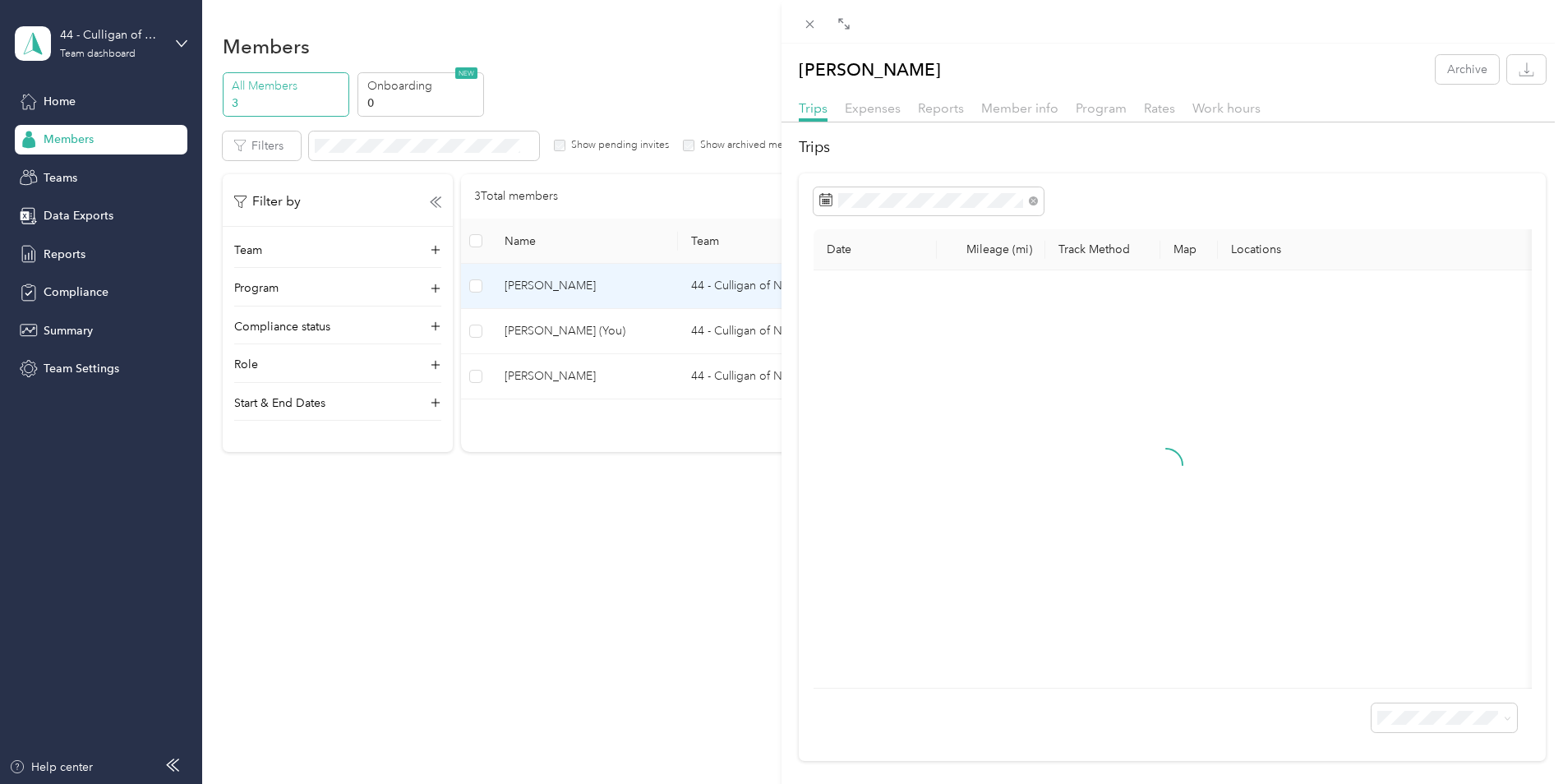
drag, startPoint x: 551, startPoint y: 284, endPoint x: 449, endPoint y: 550, distance: 284.9
click at [449, 551] on div "[PERSON_NAME] Friend Archive Trips Expenses Reports Member info Program Rates W…" at bounding box center [782, 392] width 1563 height 784
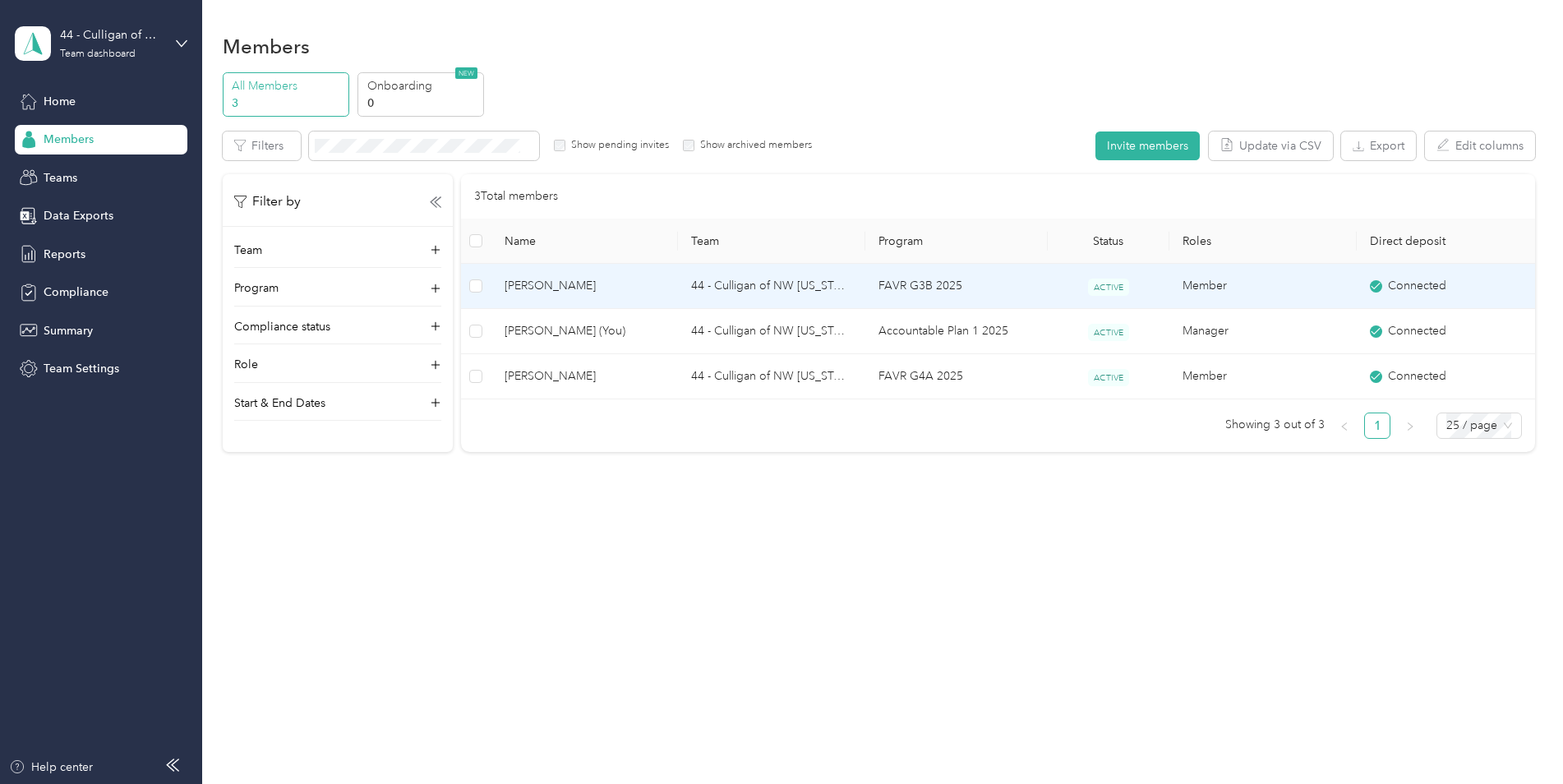
click at [510, 284] on span "[PERSON_NAME]" at bounding box center [585, 286] width 161 height 18
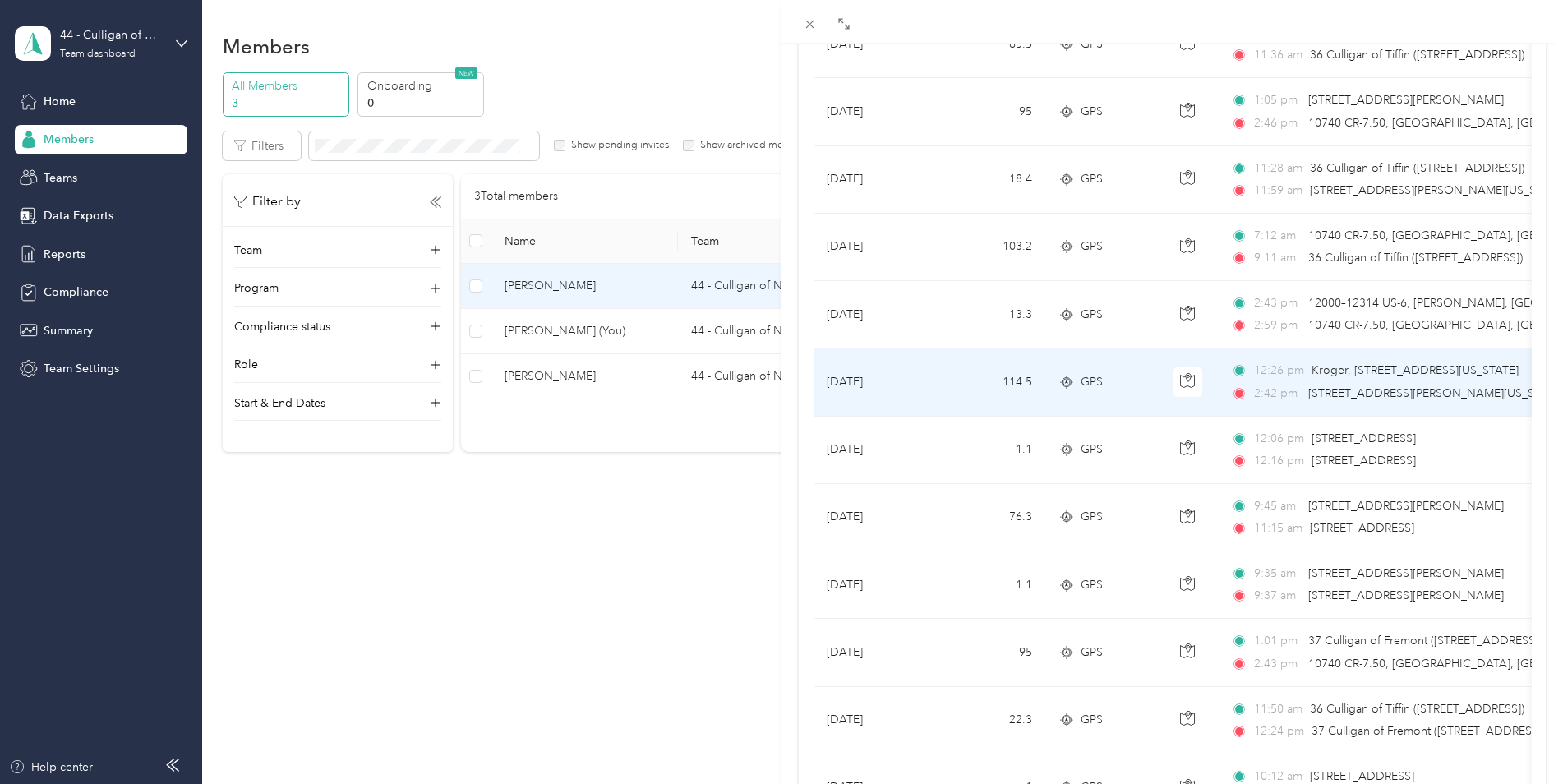
scroll to position [1315, 0]
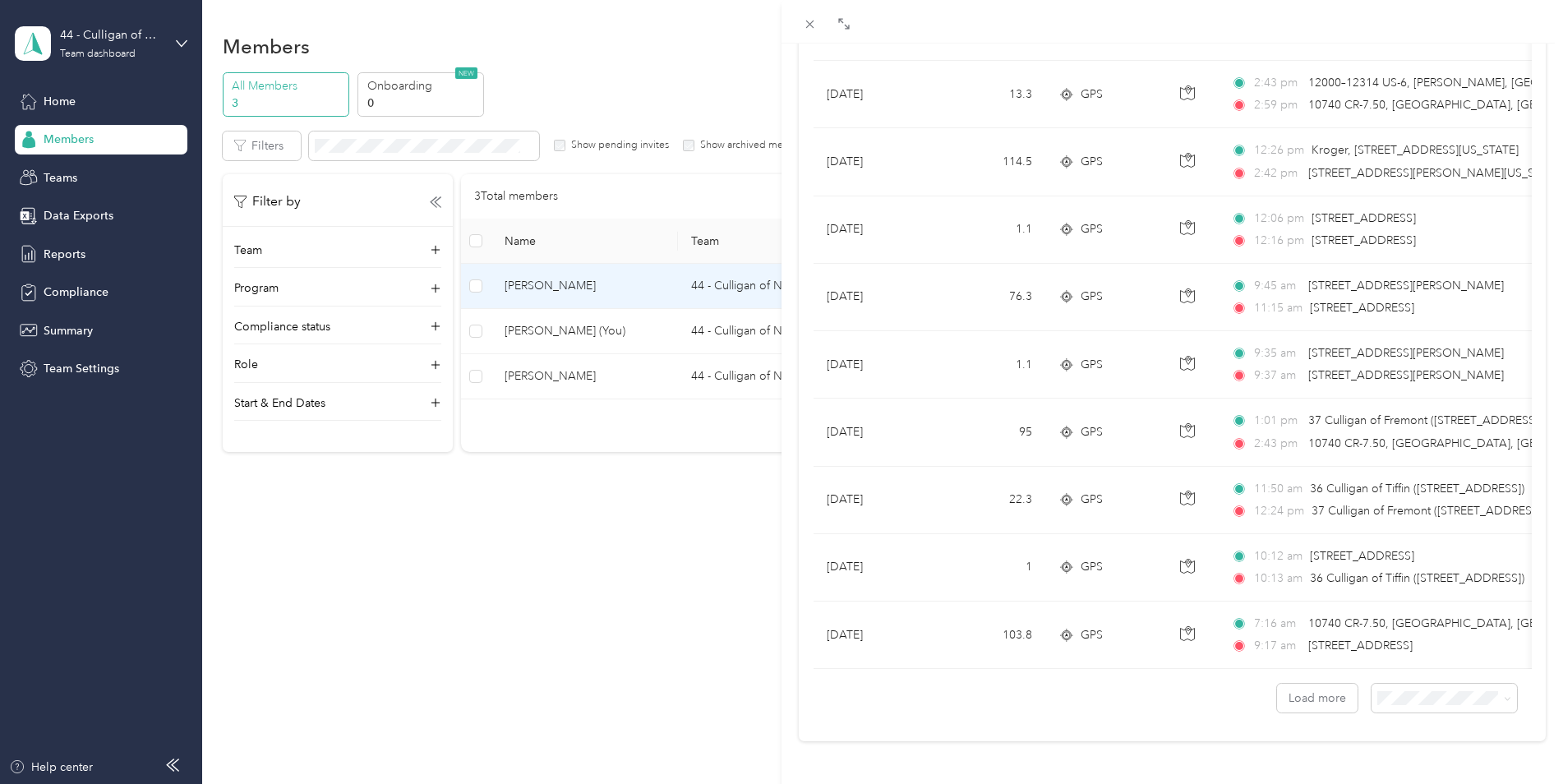
click at [56, 249] on div "[PERSON_NAME] Friend Archive Trips Expenses Reports Member info Program Rates W…" at bounding box center [782, 392] width 1563 height 784
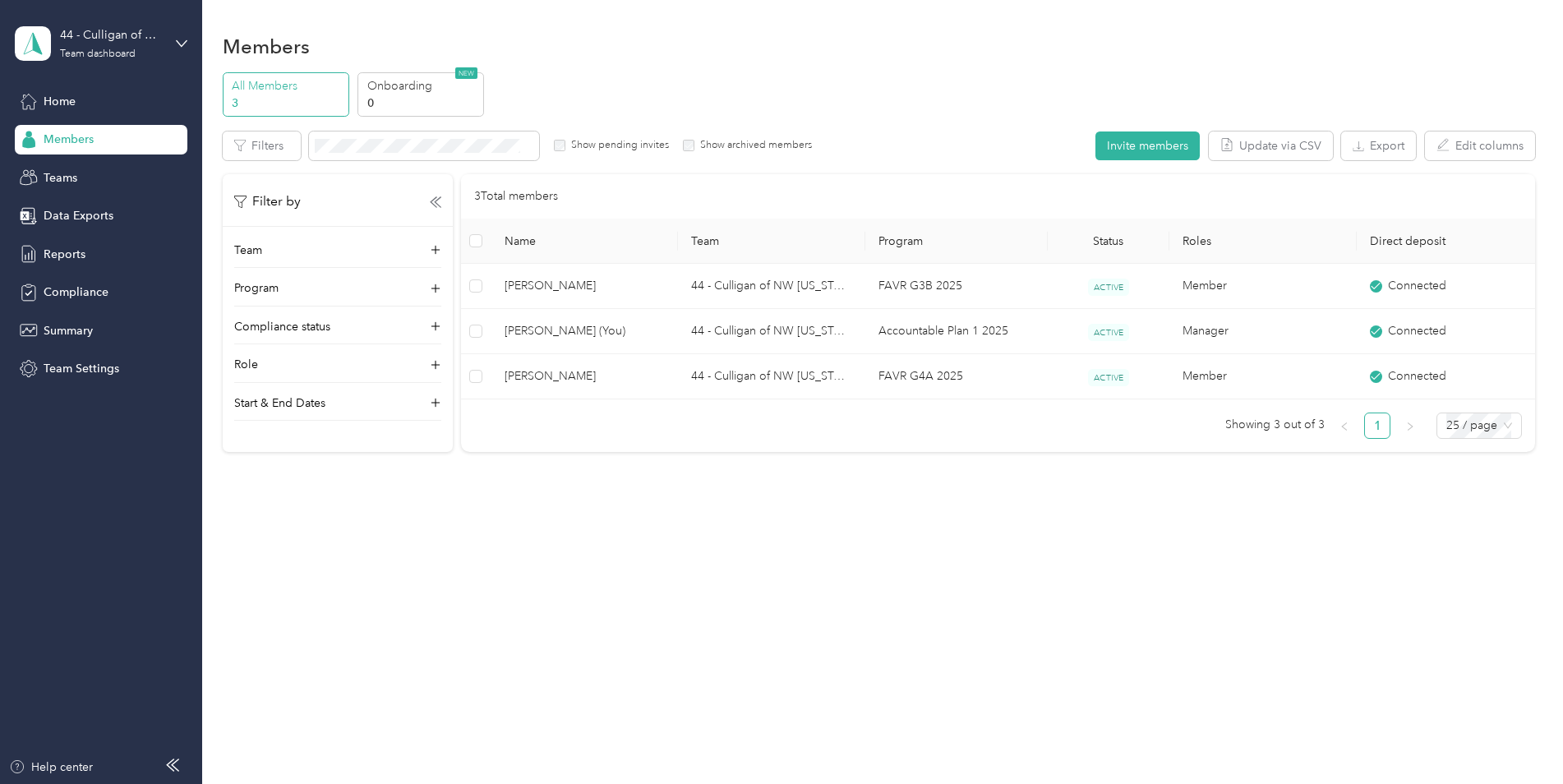
scroll to position [45, 0]
click at [56, 251] on span "Reports" at bounding box center [65, 253] width 42 height 17
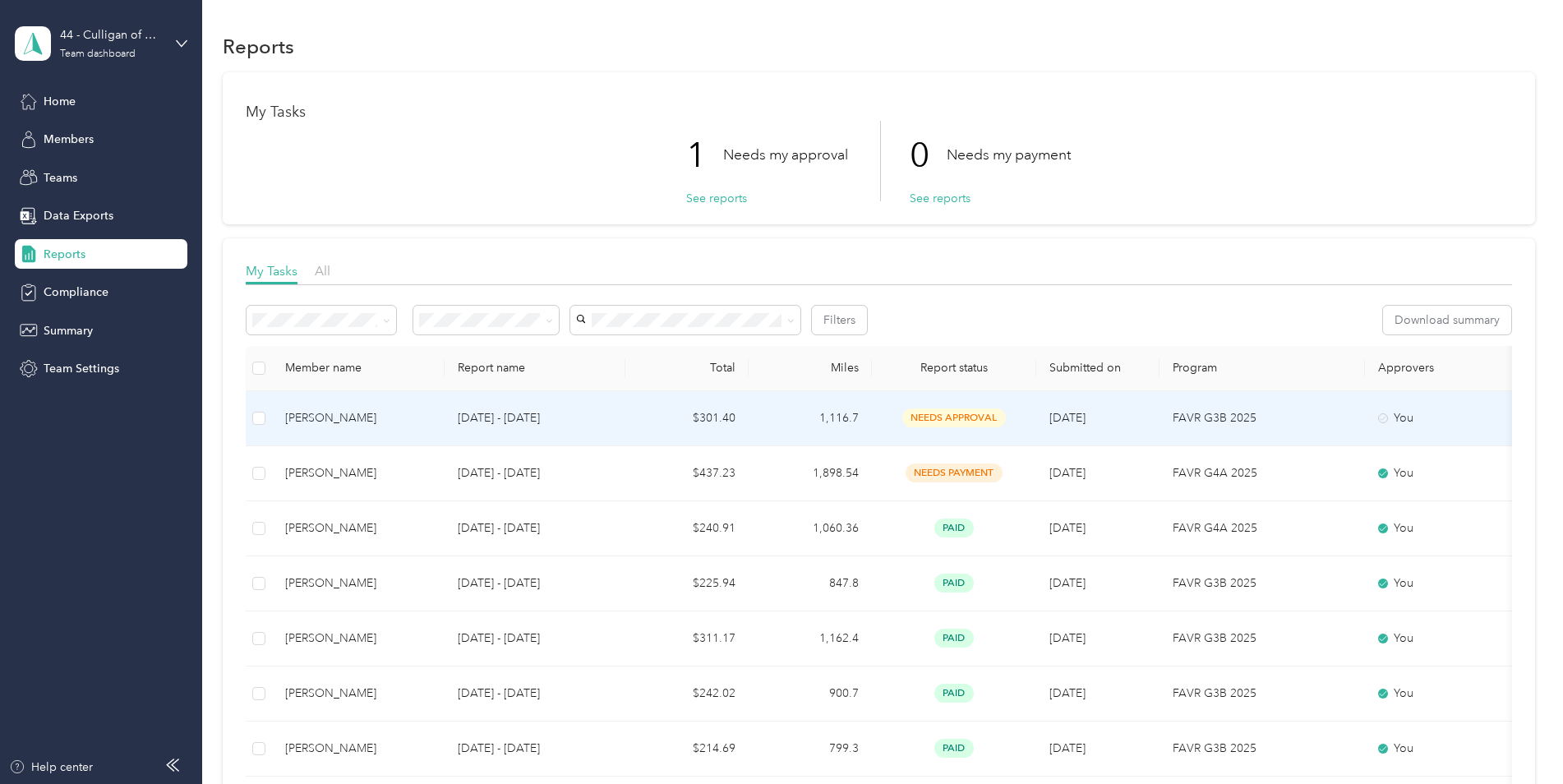
click at [935, 414] on span "needs approval" at bounding box center [954, 418] width 104 height 19
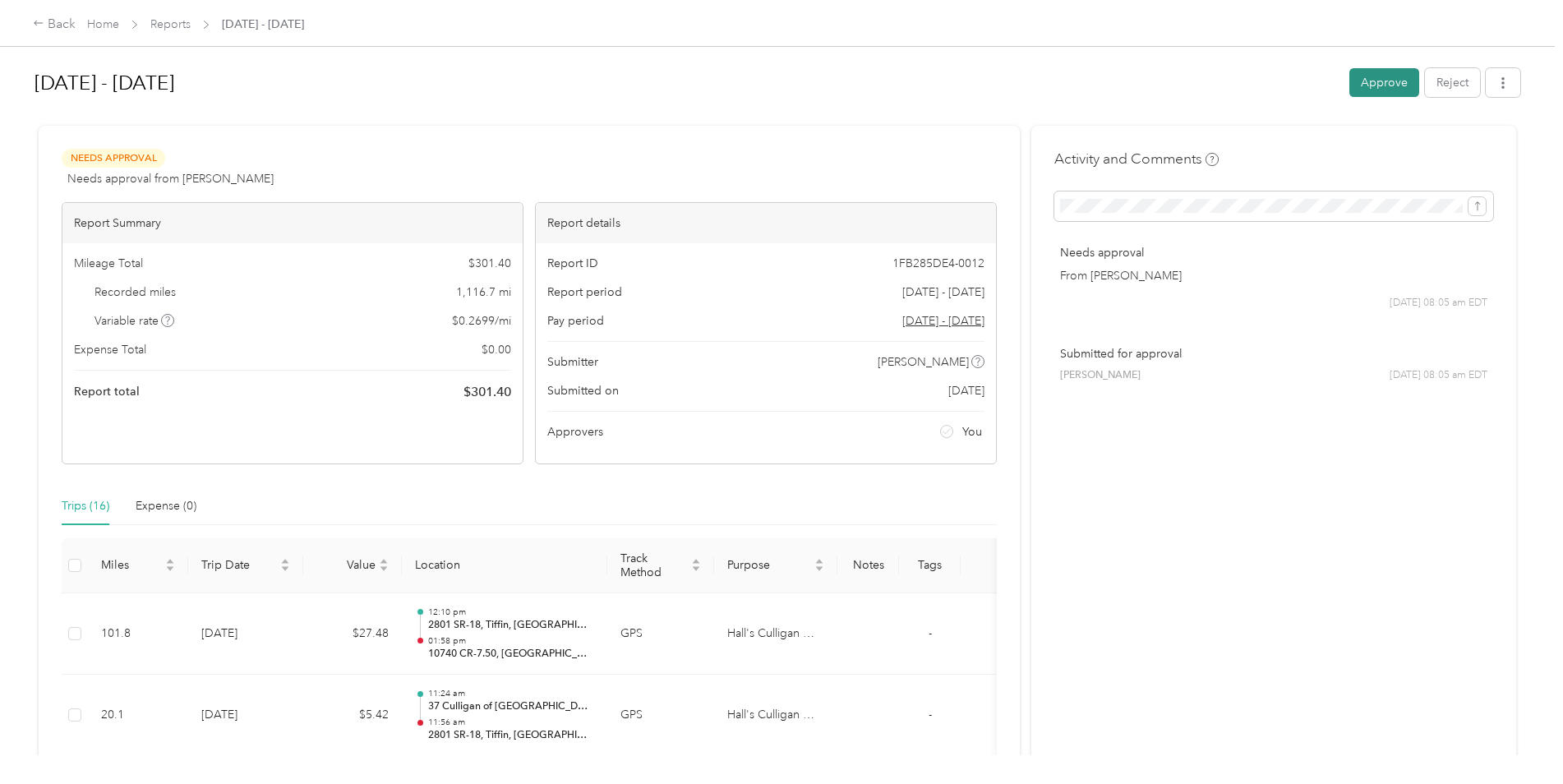
click at [1366, 88] on button "Approve" at bounding box center [1384, 83] width 70 height 29
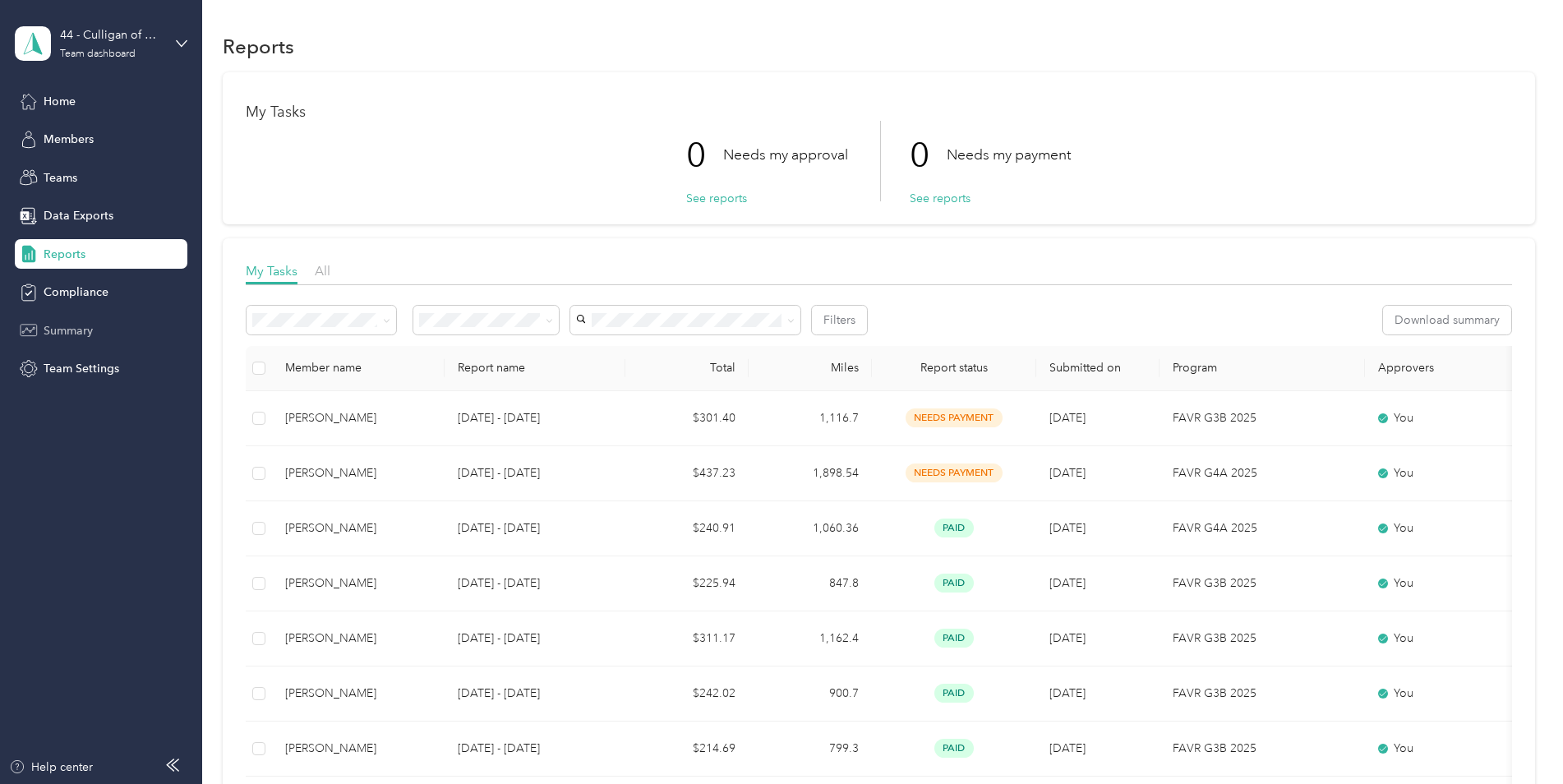
click at [51, 328] on span "Summary" at bounding box center [68, 330] width 49 height 17
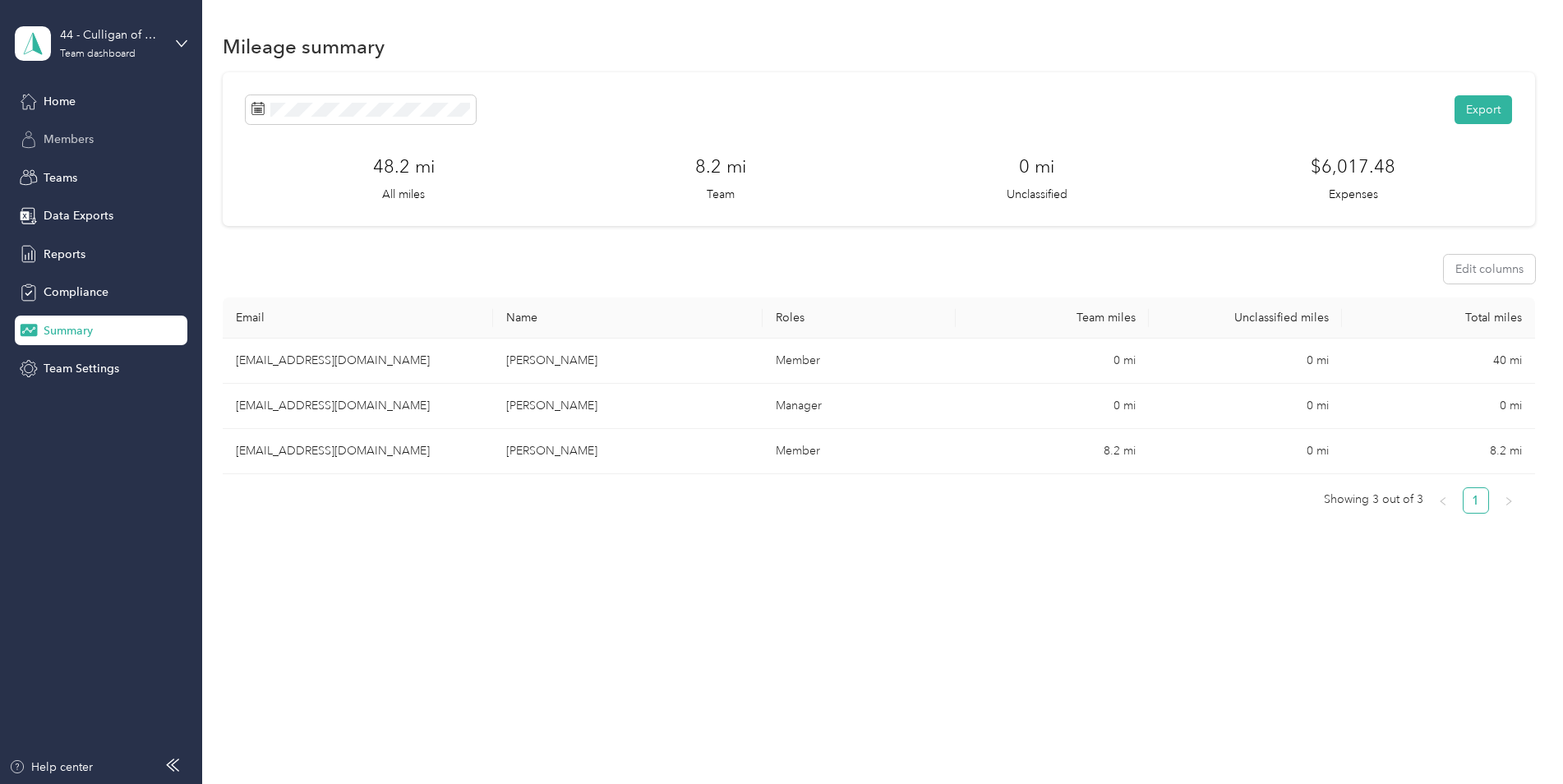
click at [62, 134] on span "Members" at bounding box center [68, 139] width 50 height 17
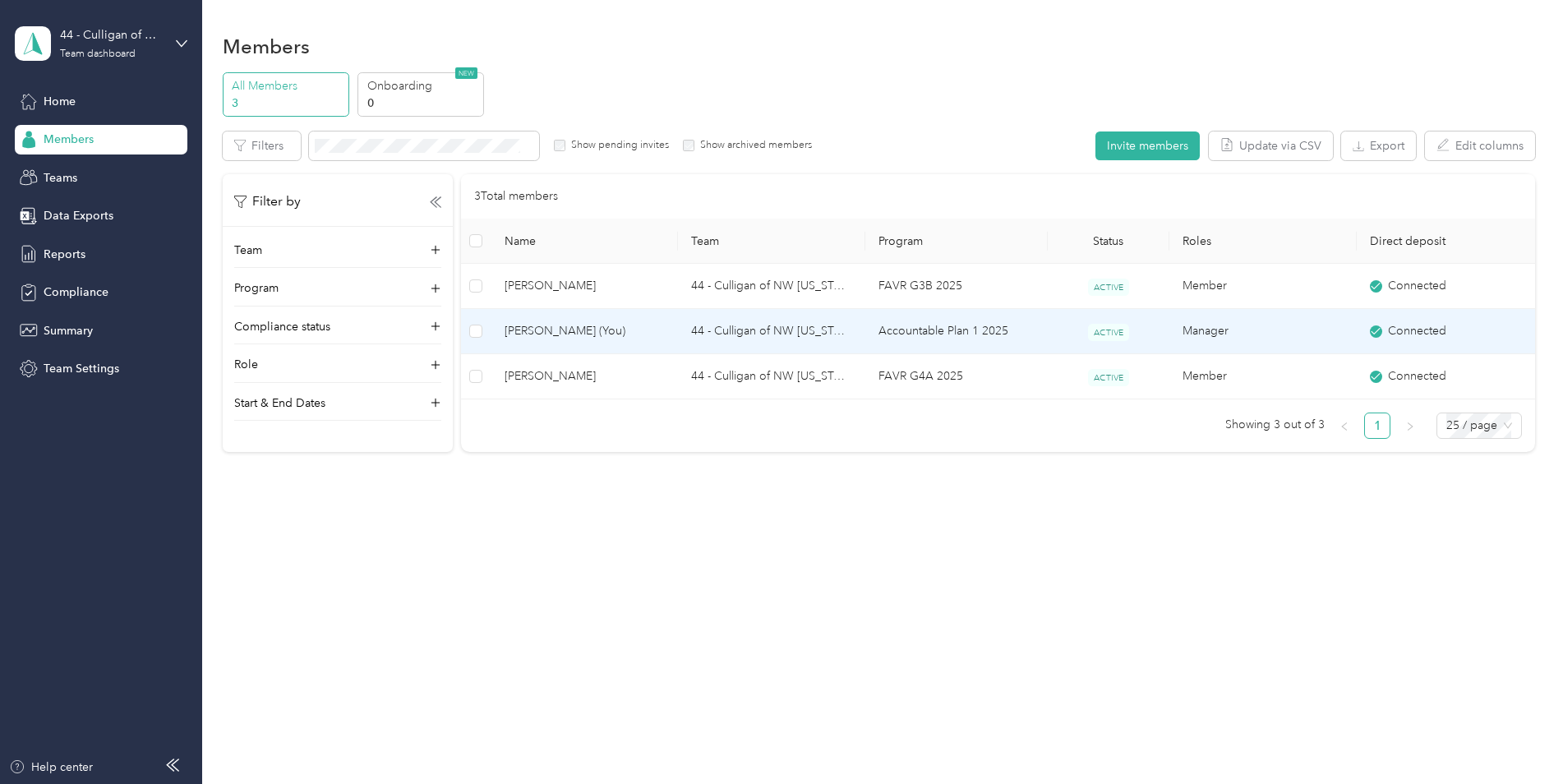
click at [771, 337] on td "44 - Culligan of NW [US_STATE]" at bounding box center [771, 332] width 187 height 46
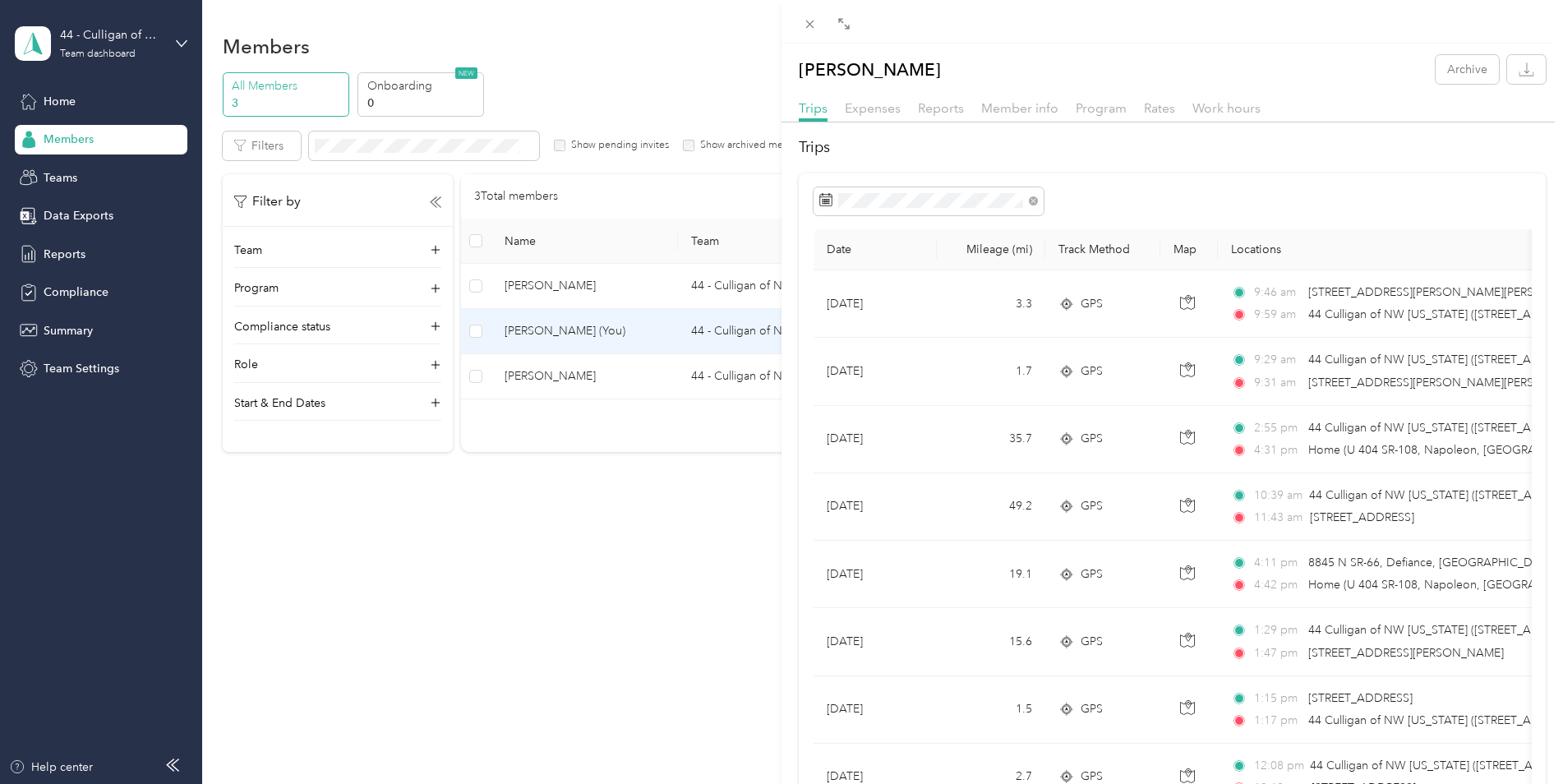
click at [57, 179] on div "[PERSON_NAME] Archive Trips Expenses Reports Member info Program Rates Work hou…" at bounding box center [782, 392] width 1563 height 784
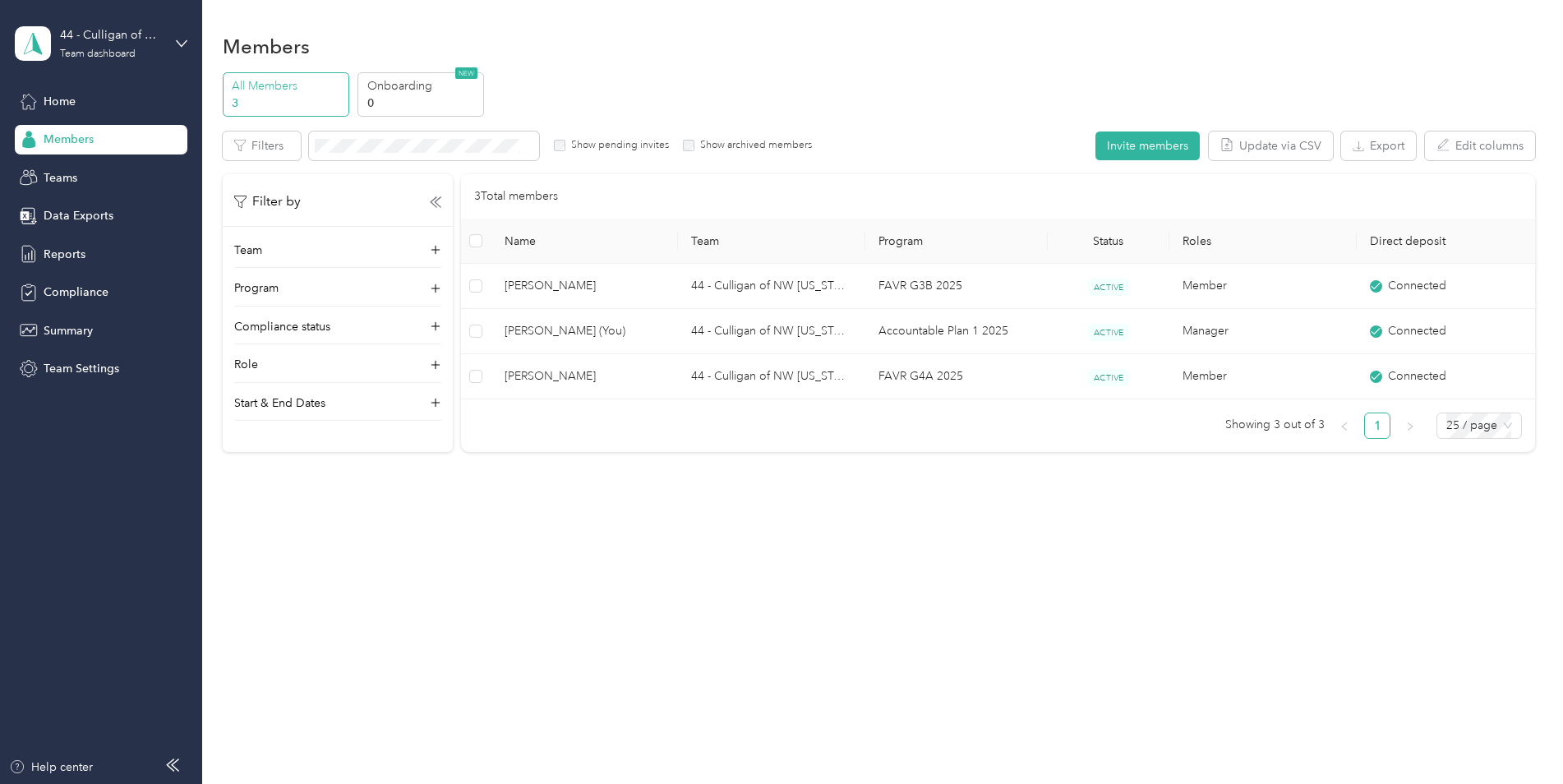
click at [57, 179] on span "Teams" at bounding box center [60, 178] width 34 height 17
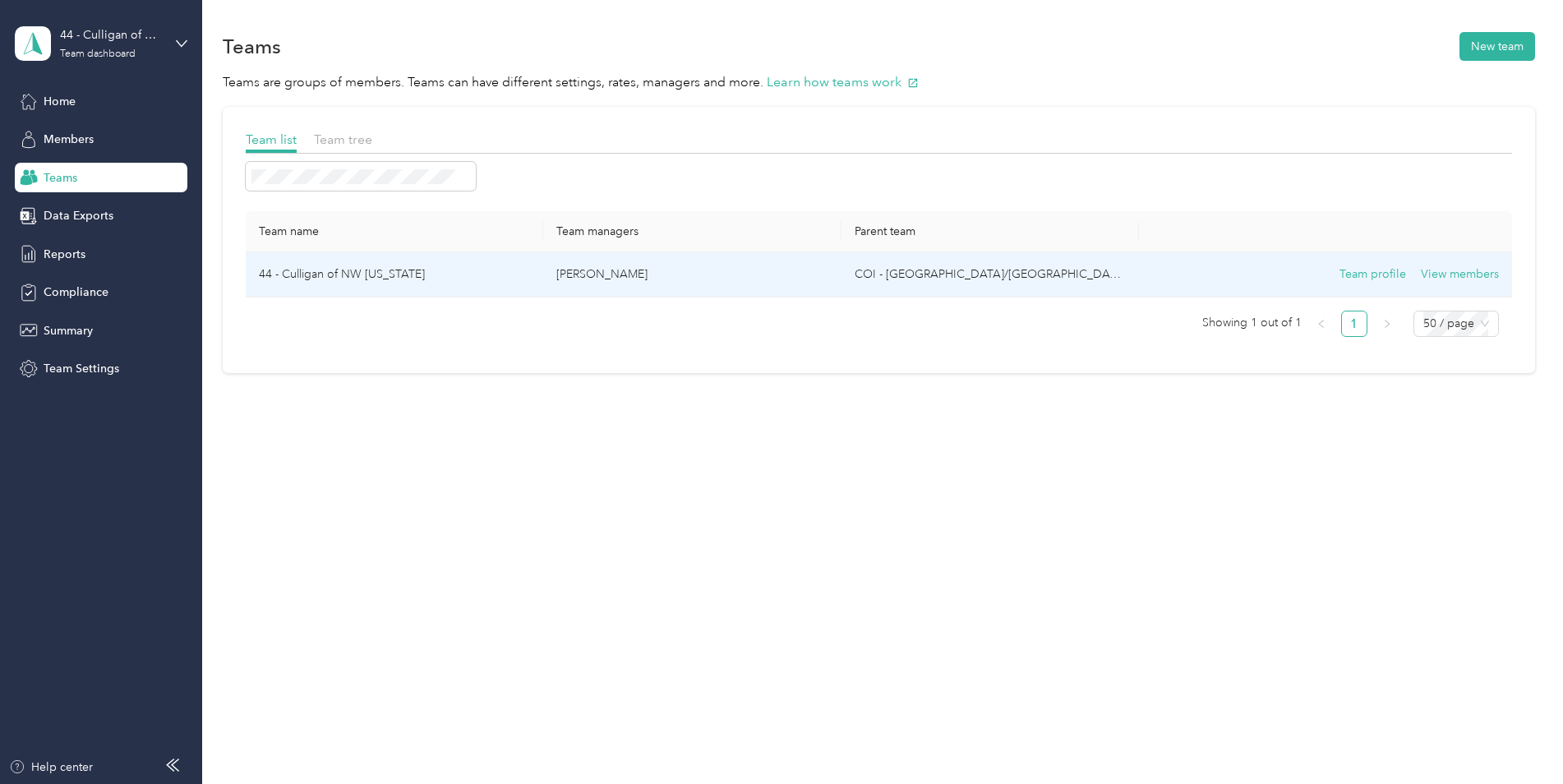
click at [310, 276] on td "44 - Culligan of NW [US_STATE]" at bounding box center [394, 275] width 298 height 46
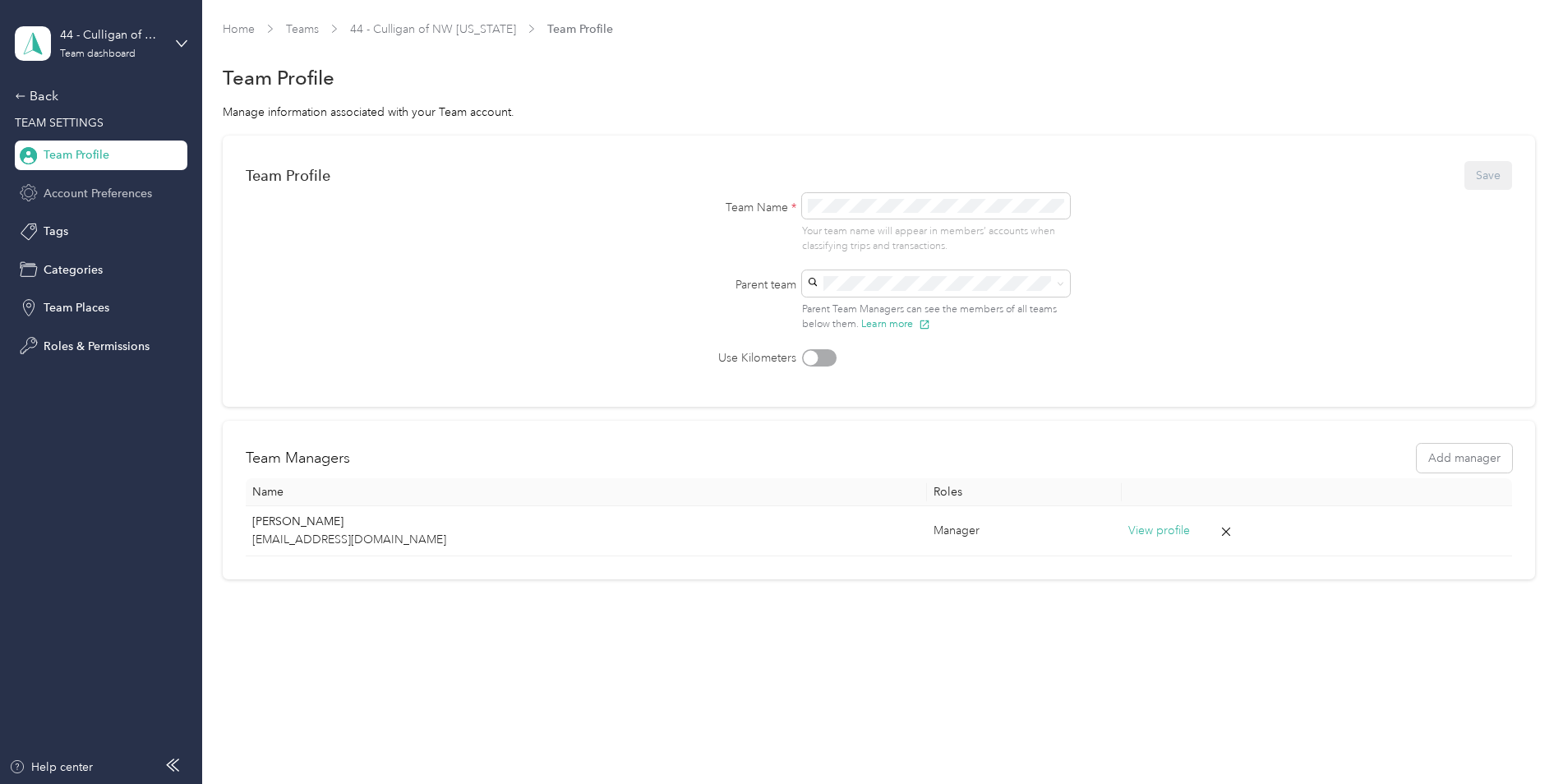
click at [112, 191] on span "Account Preferences" at bounding box center [98, 193] width 109 height 17
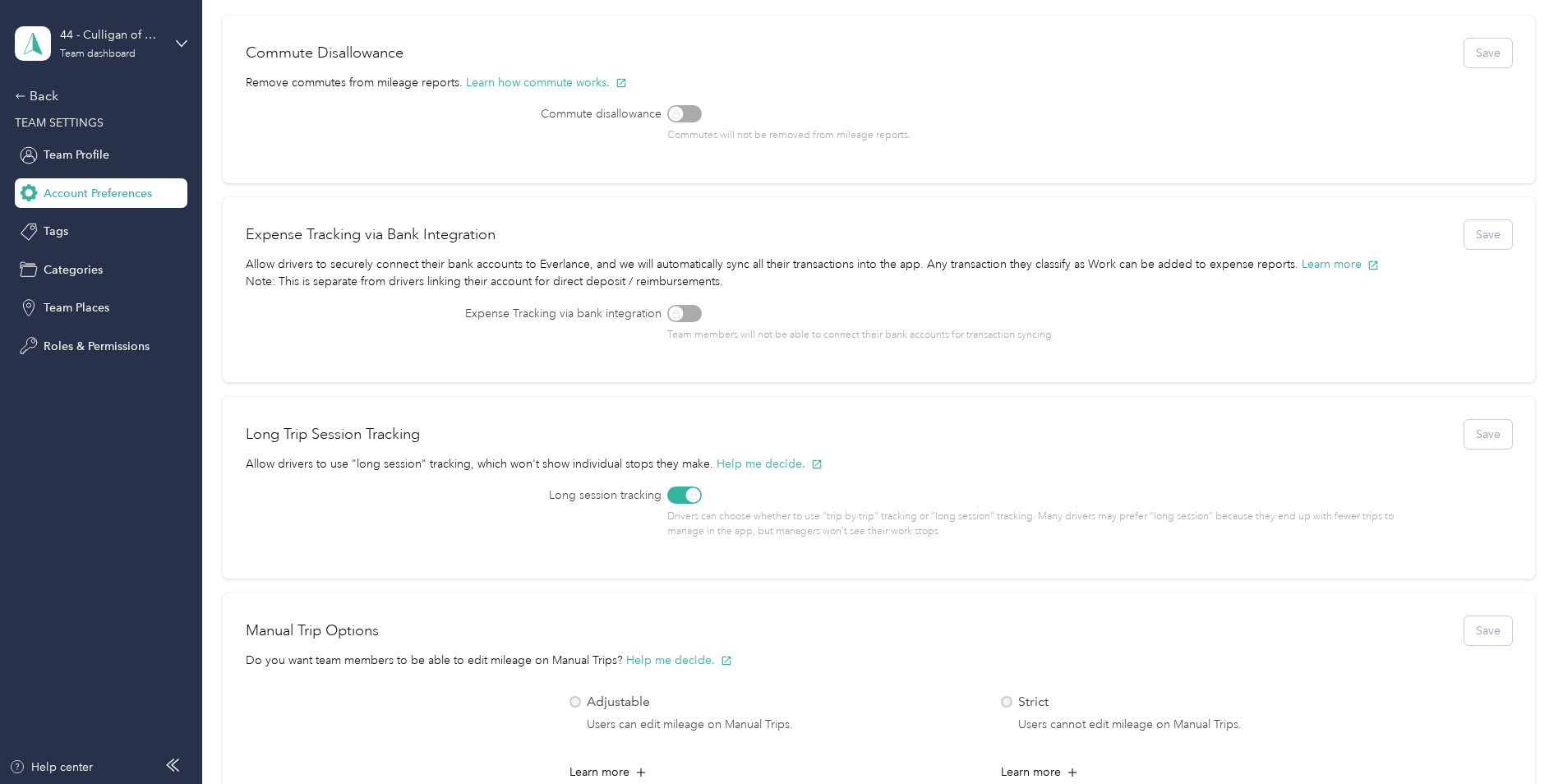
scroll to position [115, 0]
click at [64, 234] on span "Tags" at bounding box center [56, 231] width 25 height 17
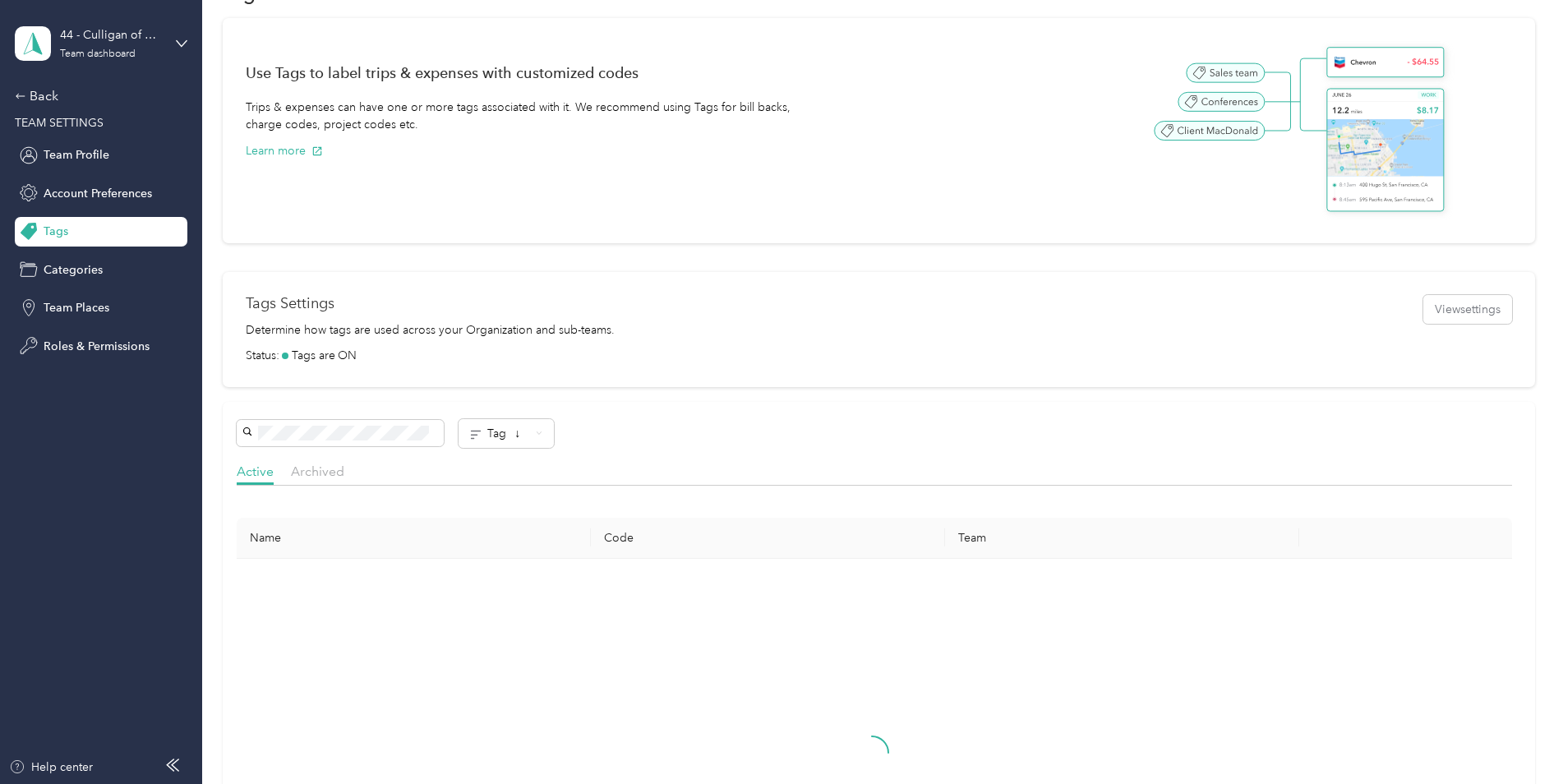
scroll to position [115, 0]
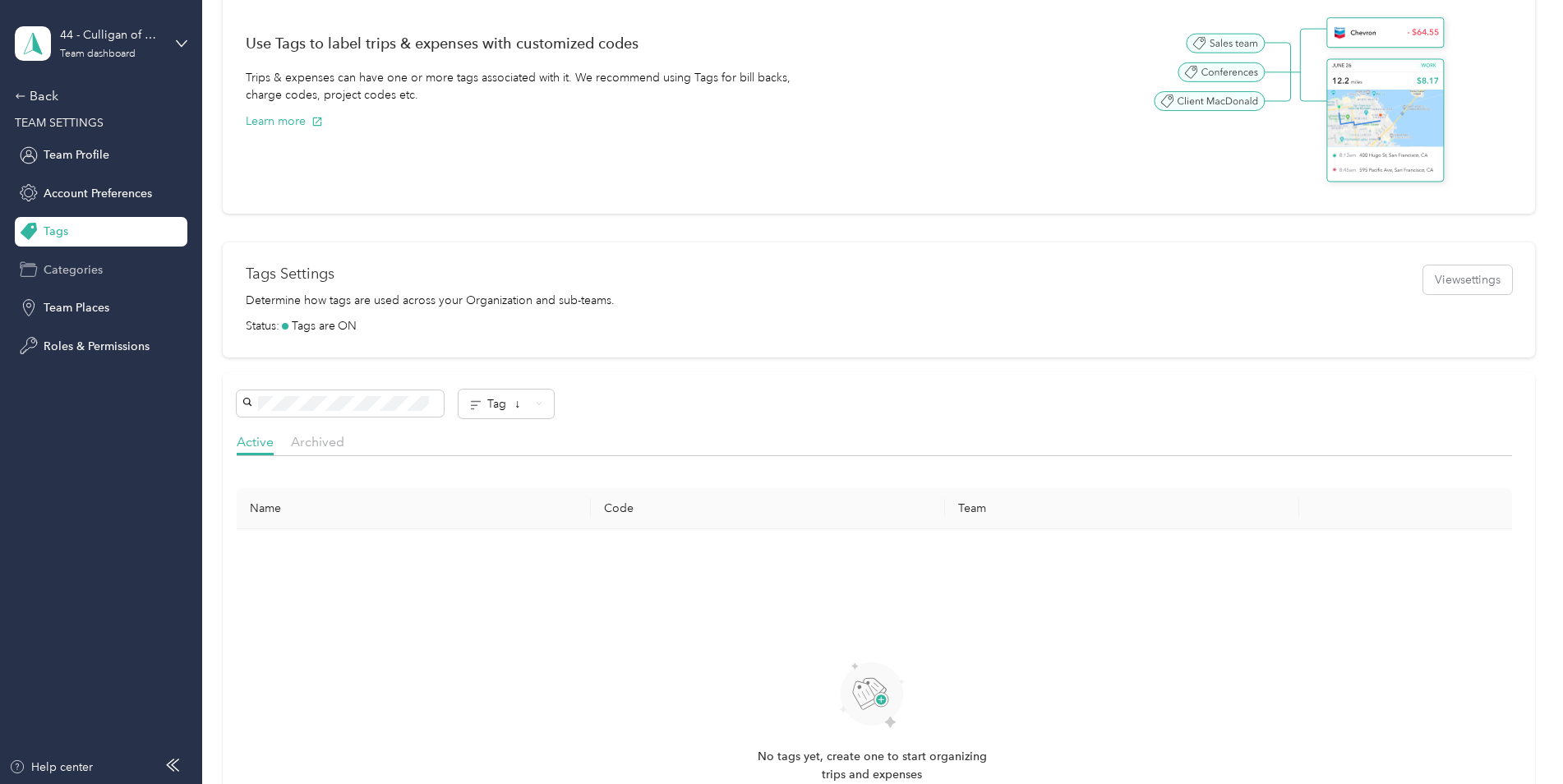
click at [67, 270] on span "Categories" at bounding box center [73, 270] width 59 height 17
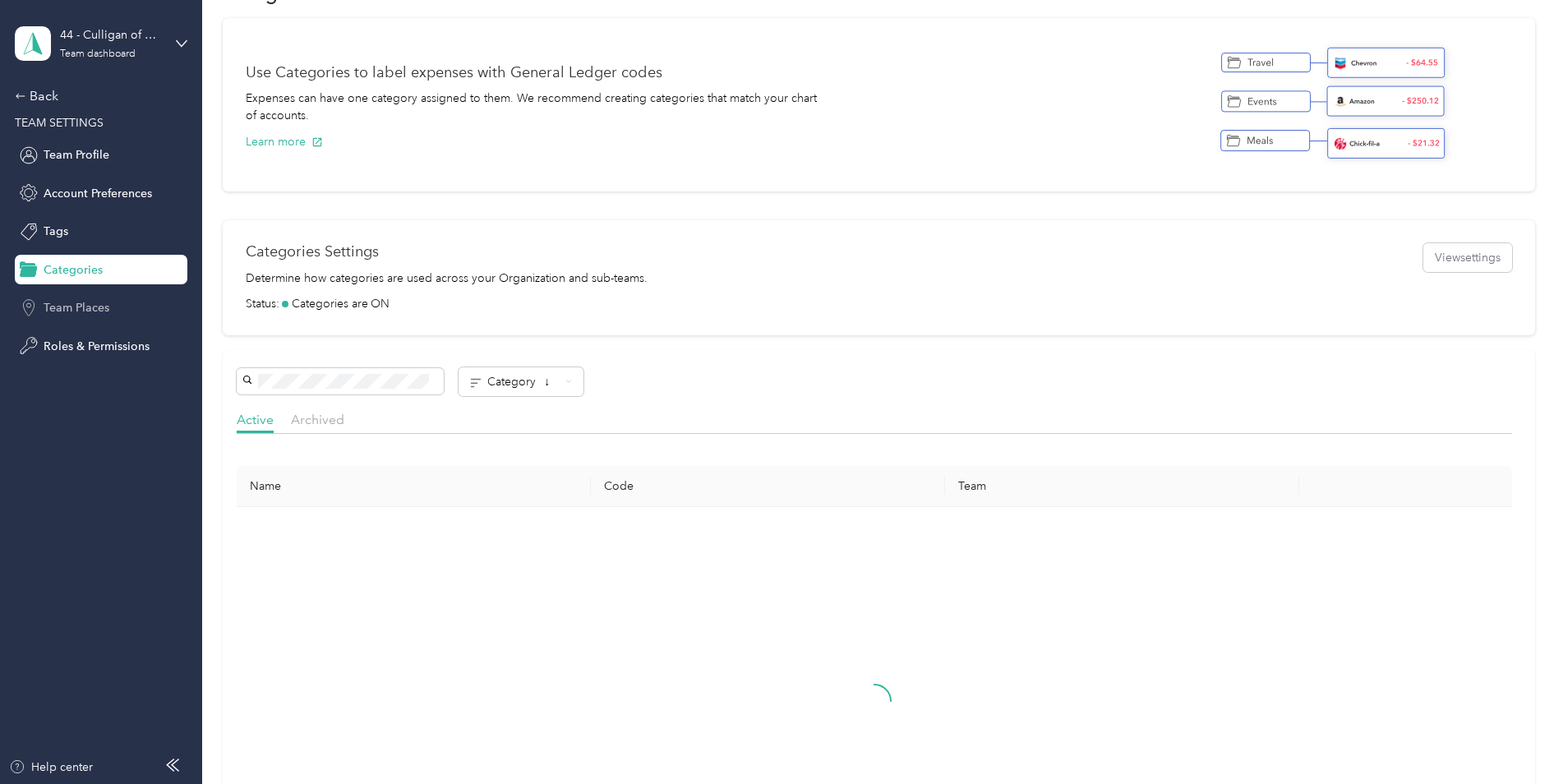
scroll to position [115, 0]
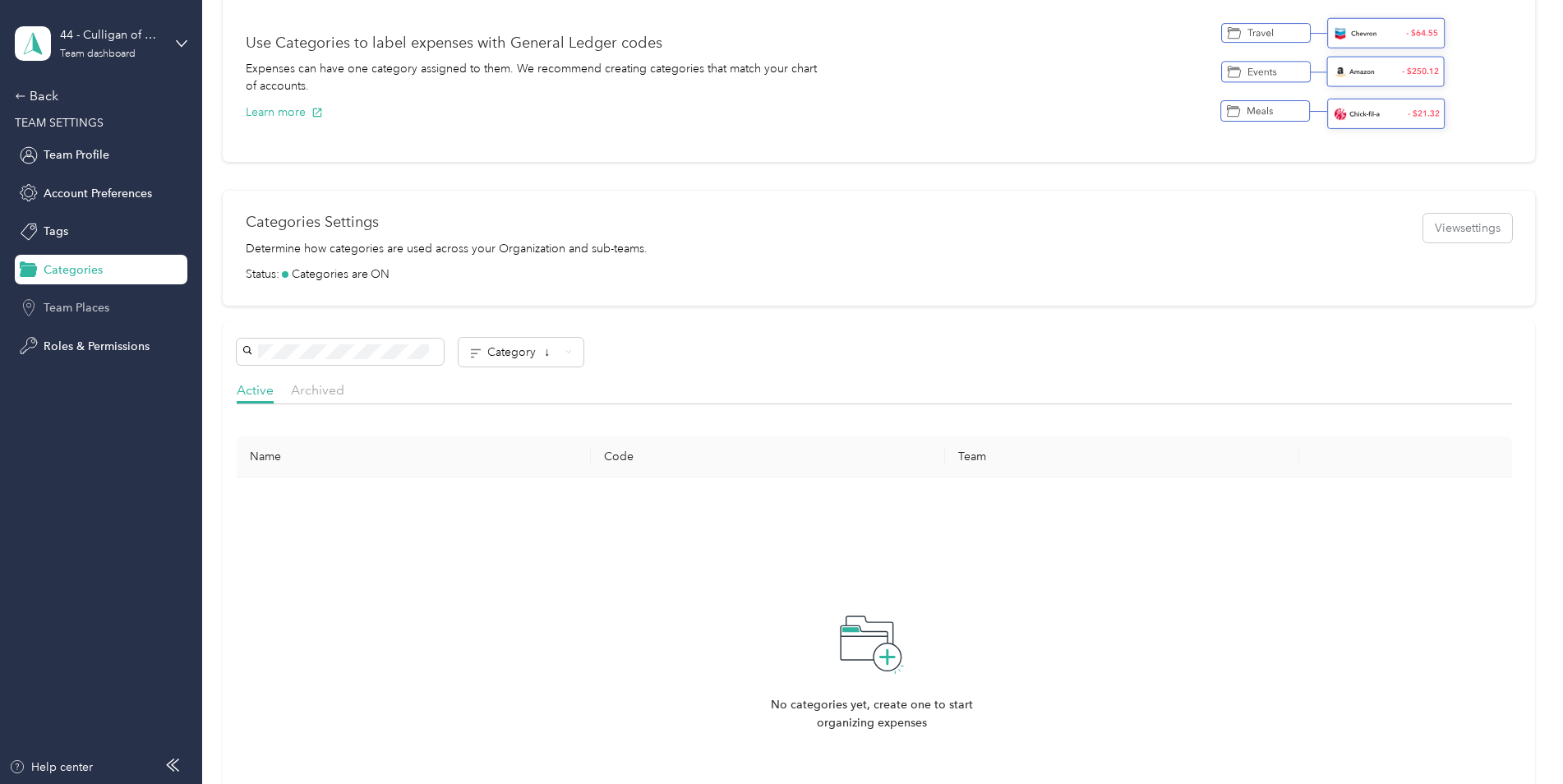
click at [58, 305] on span "Team Places" at bounding box center [77, 307] width 66 height 17
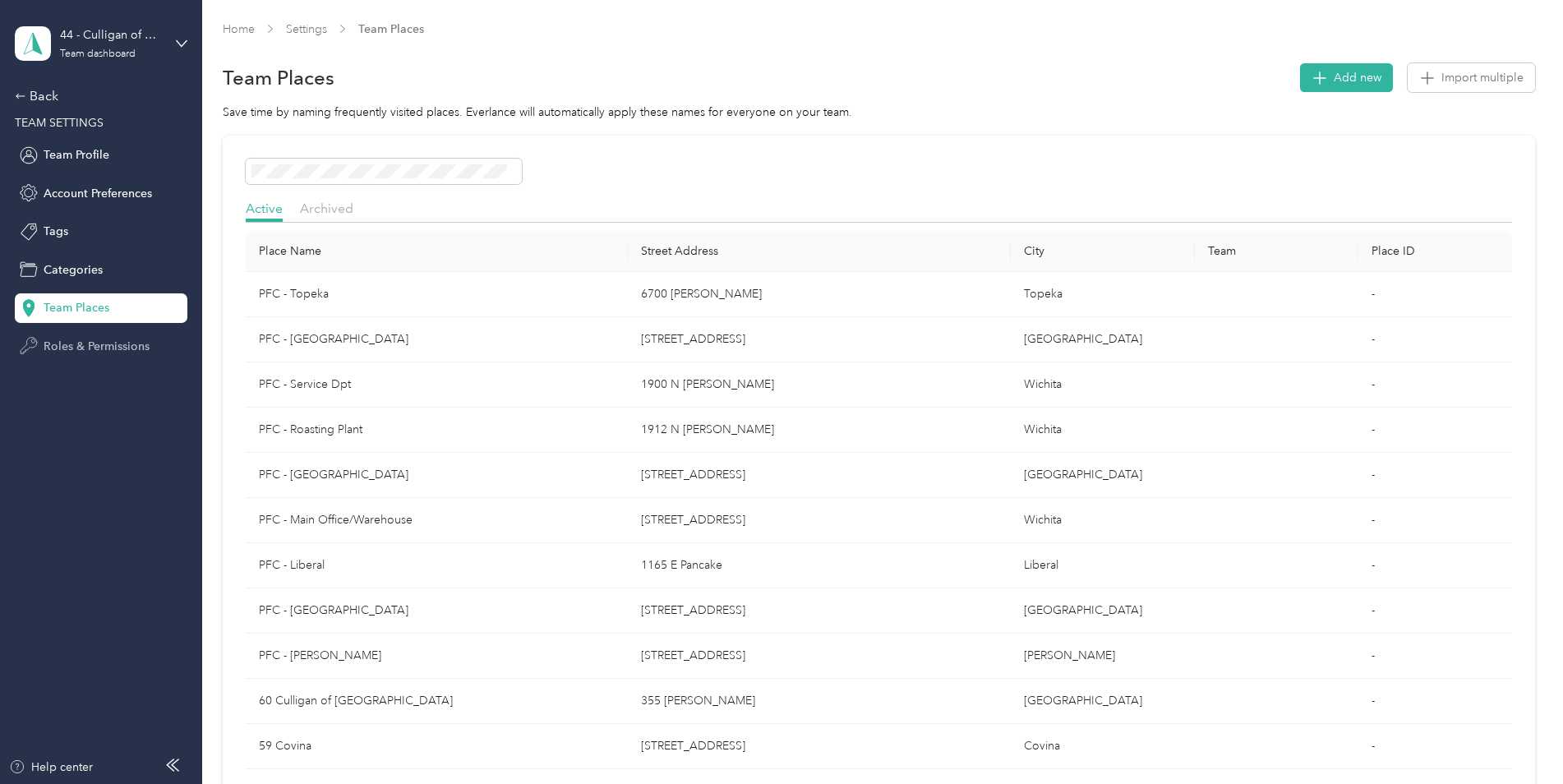
click at [57, 343] on span "Roles & Permissions" at bounding box center [97, 346] width 106 height 17
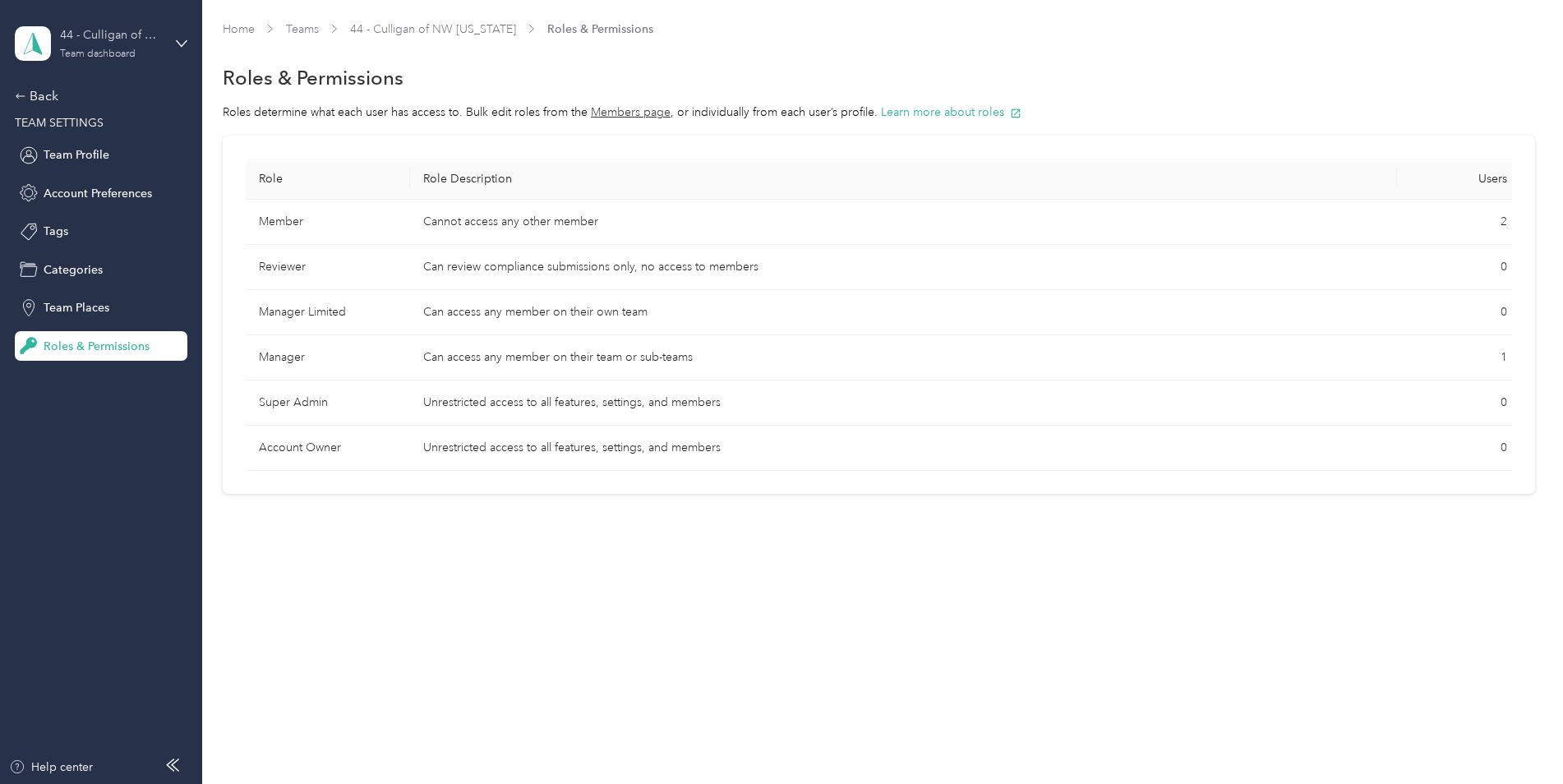
click at [107, 43] on div "44 - Culligan of NW [US_STATE]" at bounding box center [111, 35] width 103 height 17
click at [63, 176] on div "Personal dashboard" at bounding box center [188, 172] width 323 height 29
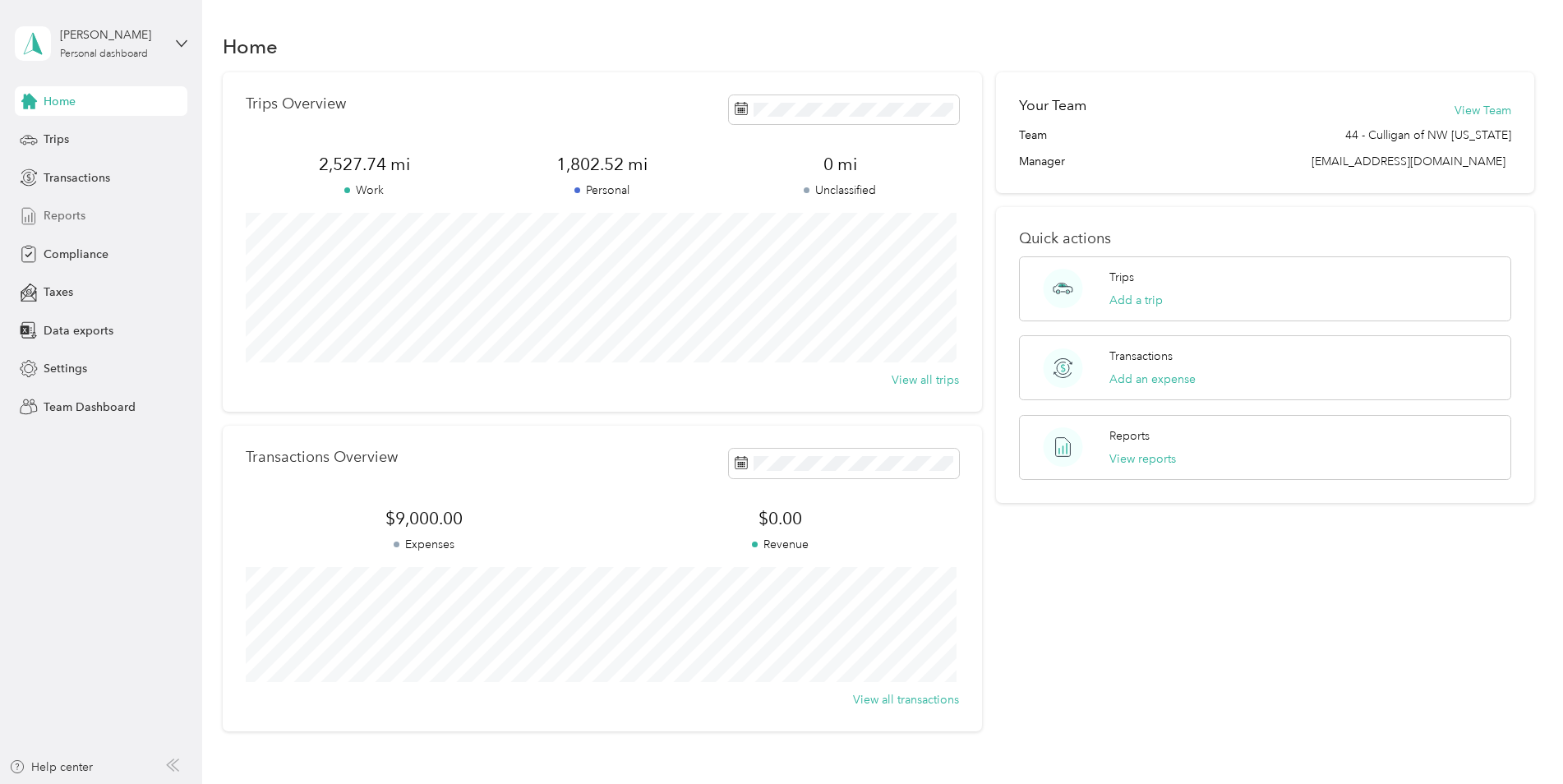
click at [88, 219] on div "Reports" at bounding box center [100, 216] width 172 height 29
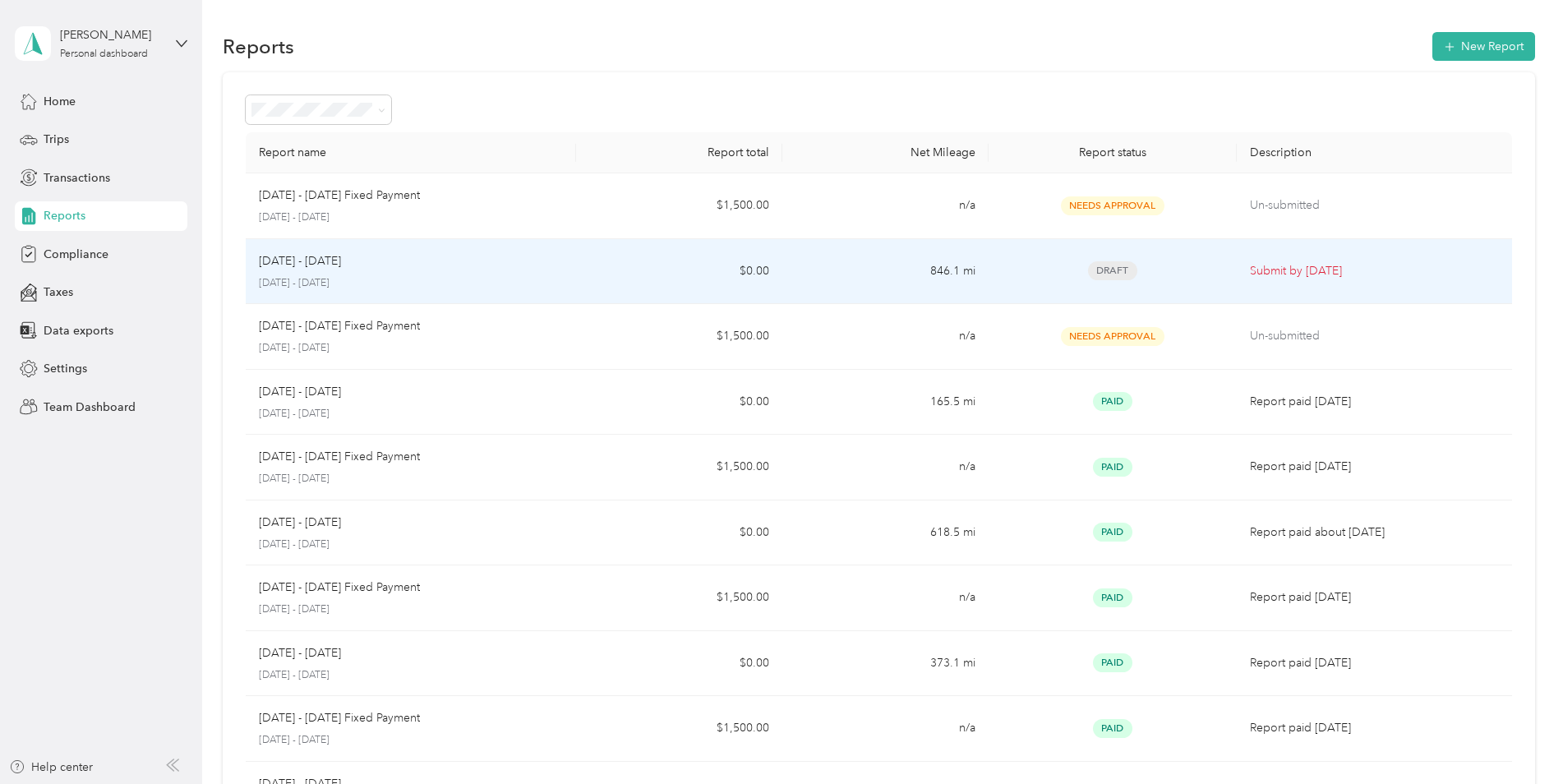
click at [408, 263] on div "[DATE] - [DATE]" at bounding box center [410, 262] width 304 height 18
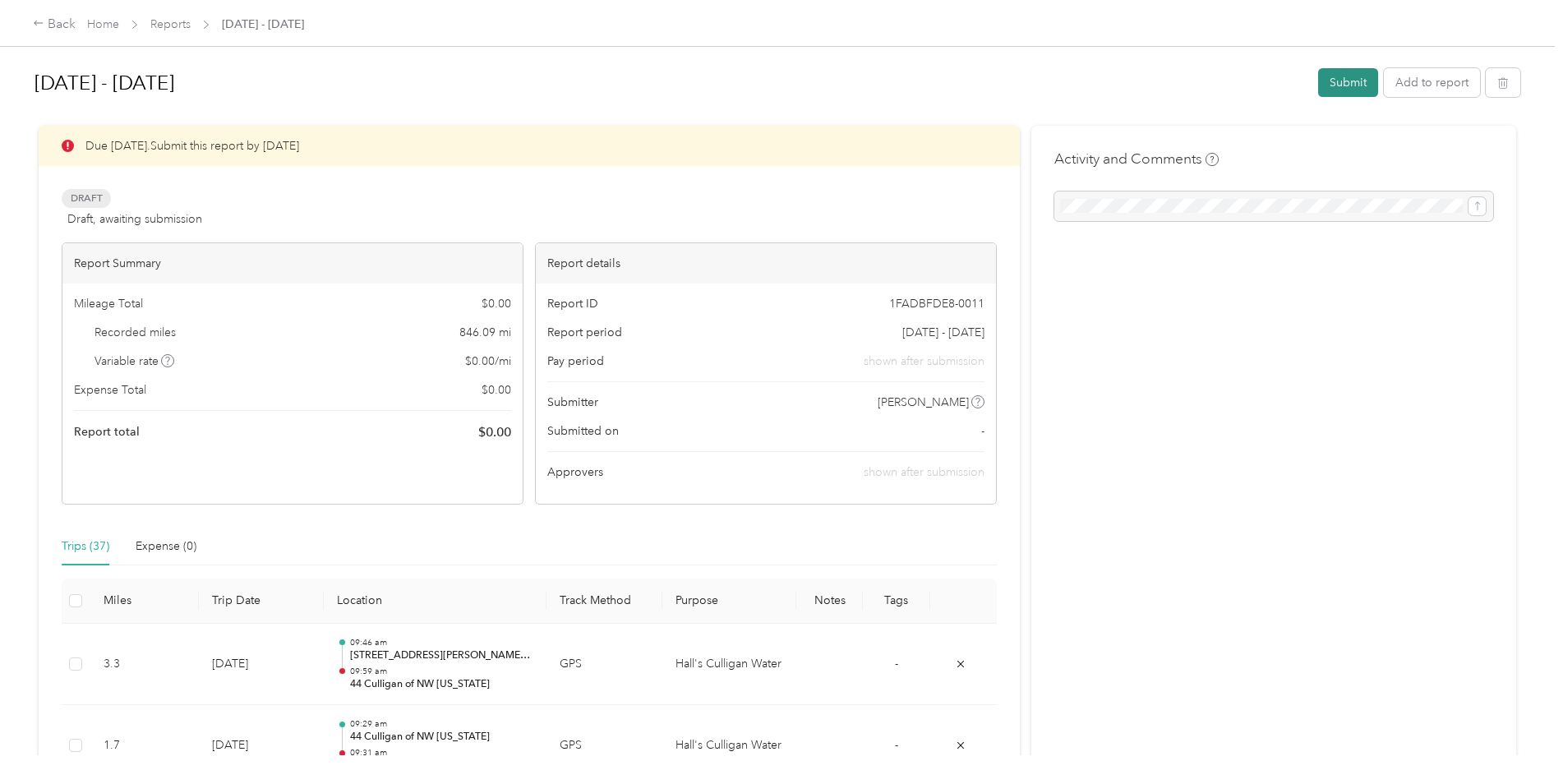
click at [1333, 79] on button "Submit" at bounding box center [1348, 83] width 60 height 29
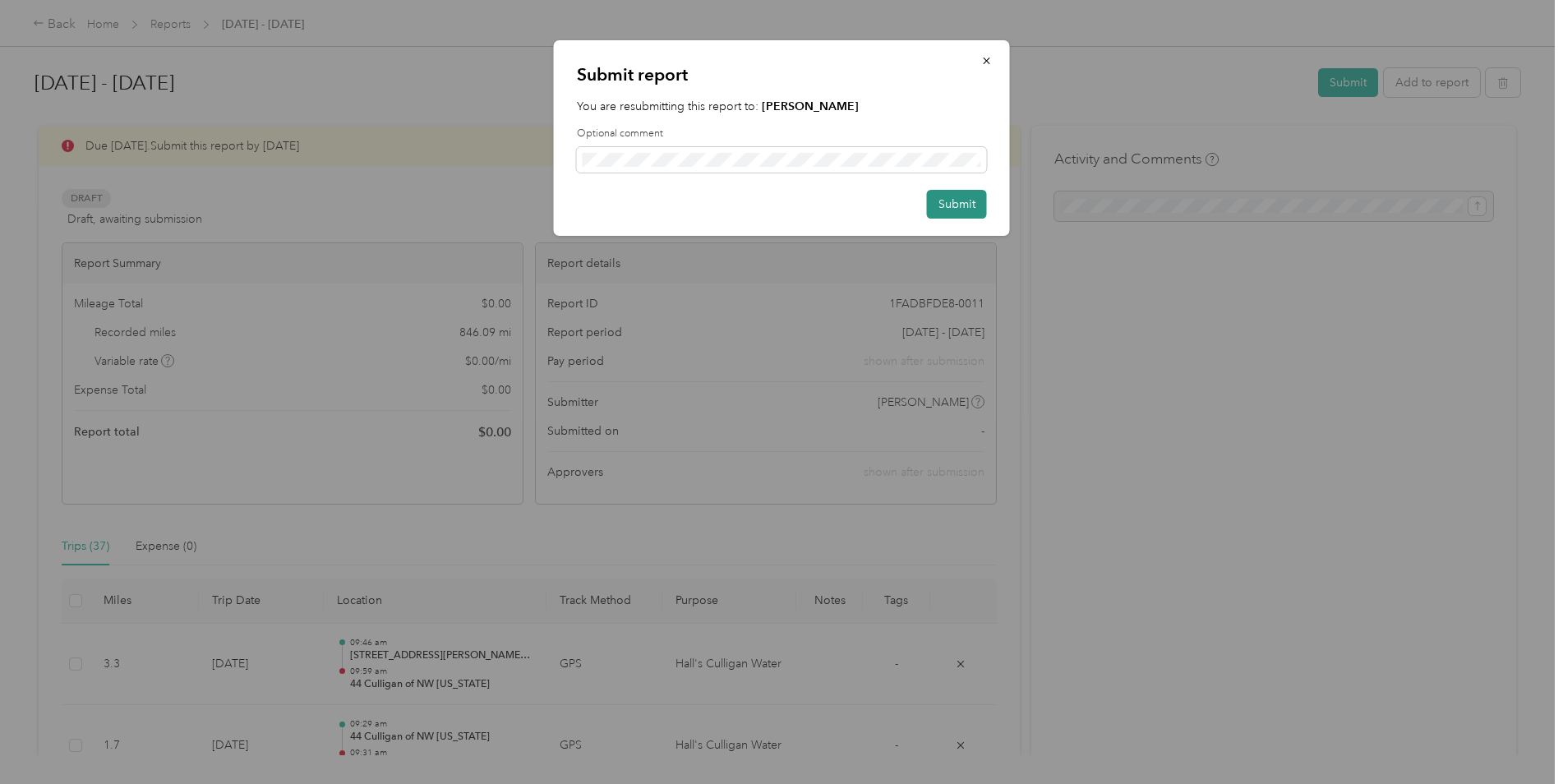
click at [939, 204] on button "Submit" at bounding box center [957, 204] width 60 height 29
